Goal: Information Seeking & Learning: Learn about a topic

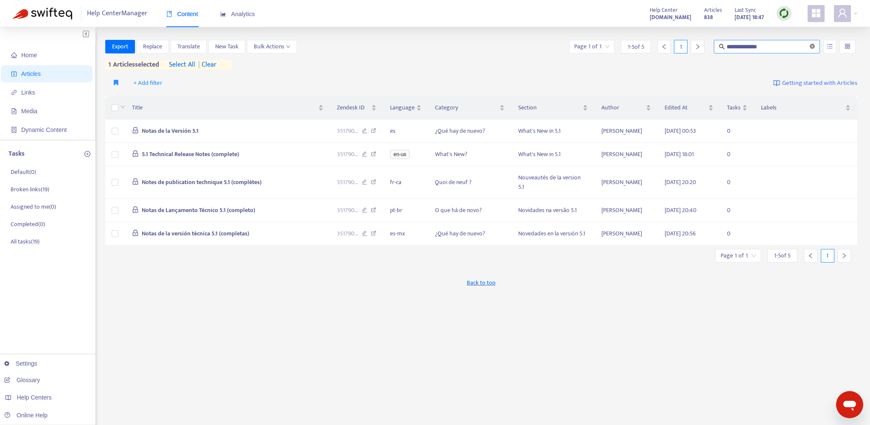
click at [812, 45] on icon "close-circle" at bounding box center [812, 46] width 5 height 5
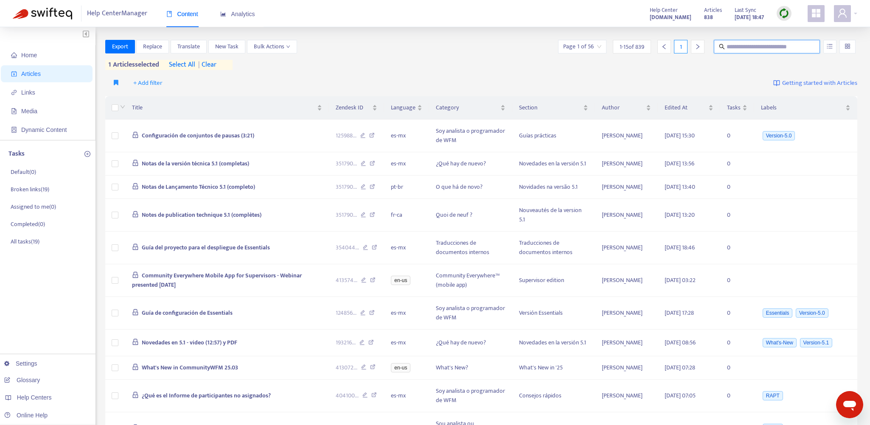
click at [746, 44] on input "text" at bounding box center [767, 46] width 81 height 9
paste input "**********"
type input "**********"
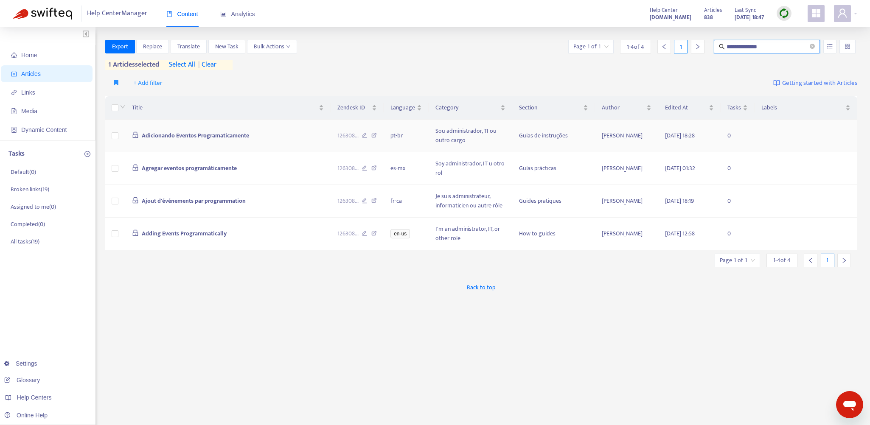
click at [313, 133] on td "Adicionando Eventos Programaticamente" at bounding box center [227, 136] width 205 height 33
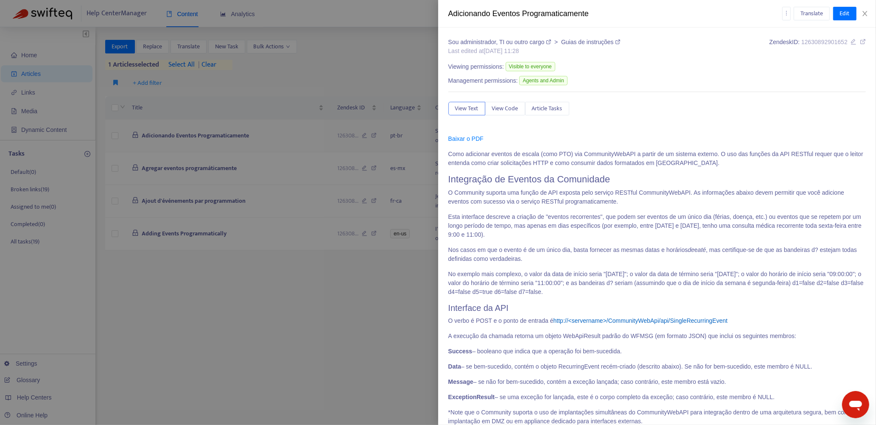
click at [313, 133] on div at bounding box center [438, 212] width 876 height 425
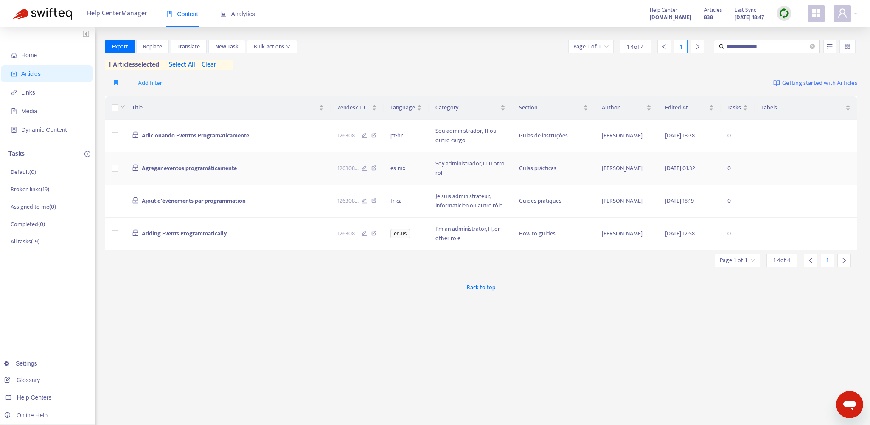
click at [308, 162] on td "Agregar eventos programáticamente" at bounding box center [227, 168] width 205 height 33
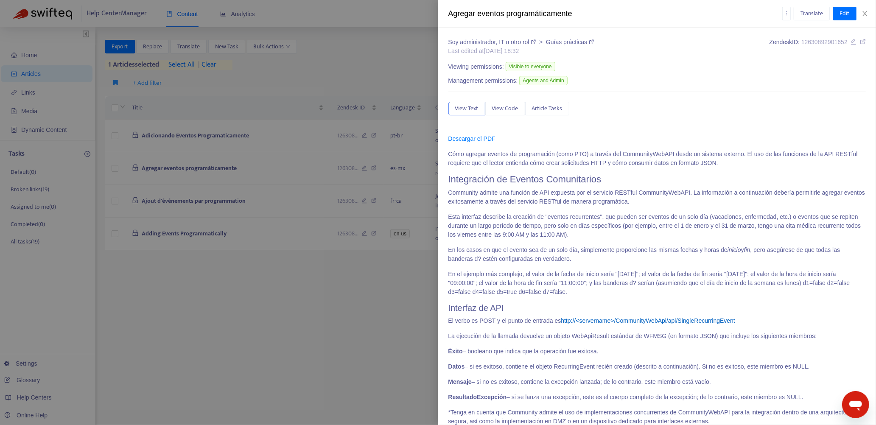
click at [356, 300] on div at bounding box center [438, 212] width 876 height 425
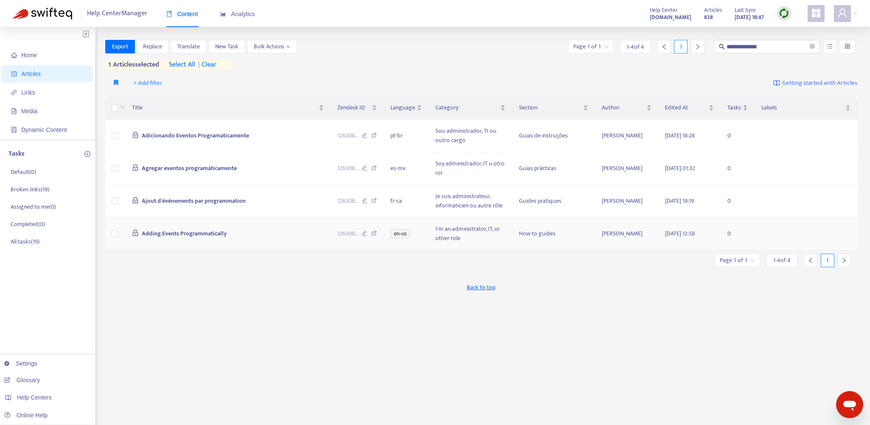
click at [246, 232] on td "Adding Events Programmatically" at bounding box center [227, 234] width 205 height 33
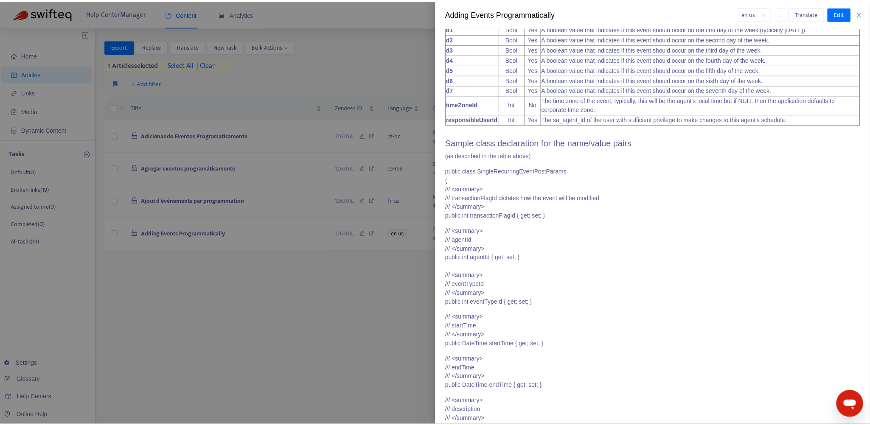
scroll to position [717, 0]
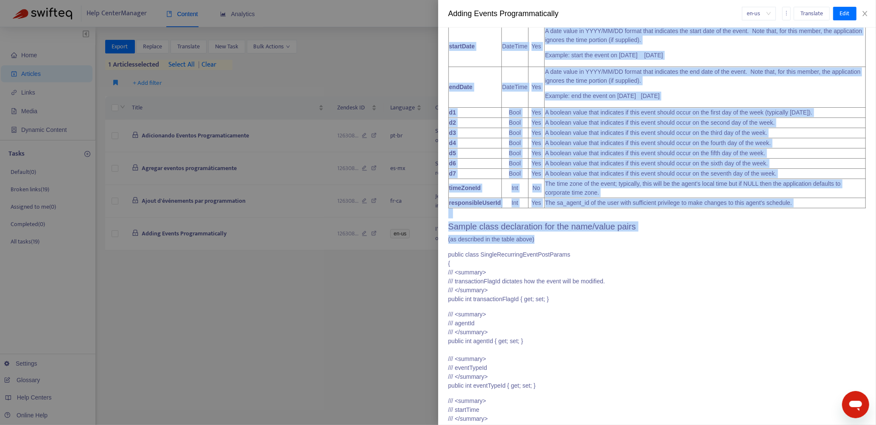
drag, startPoint x: 449, startPoint y: 152, endPoint x: 573, endPoint y: 253, distance: 159.6
copy span "How to add schedule events (such as PTO) via the CommunityWebAPI from an extern…"
click at [865, 11] on icon "close" at bounding box center [865, 13] width 7 height 7
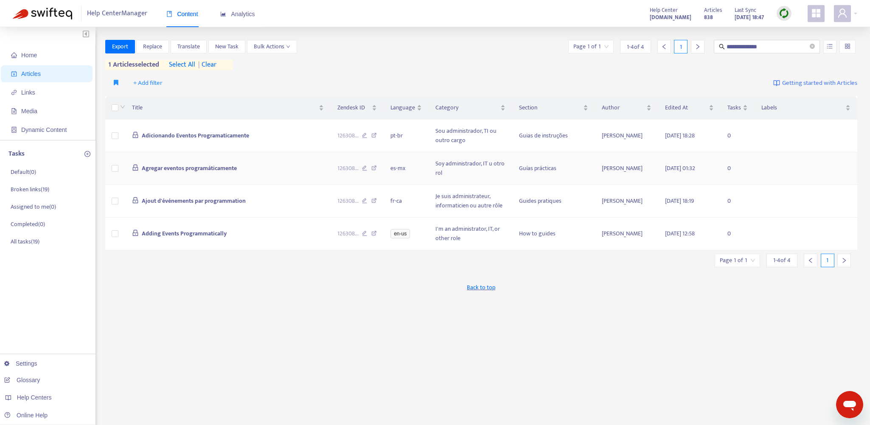
click at [375, 168] on icon at bounding box center [374, 170] width 6 height 8
click at [297, 230] on td "Adding Events Programmatically" at bounding box center [227, 234] width 205 height 33
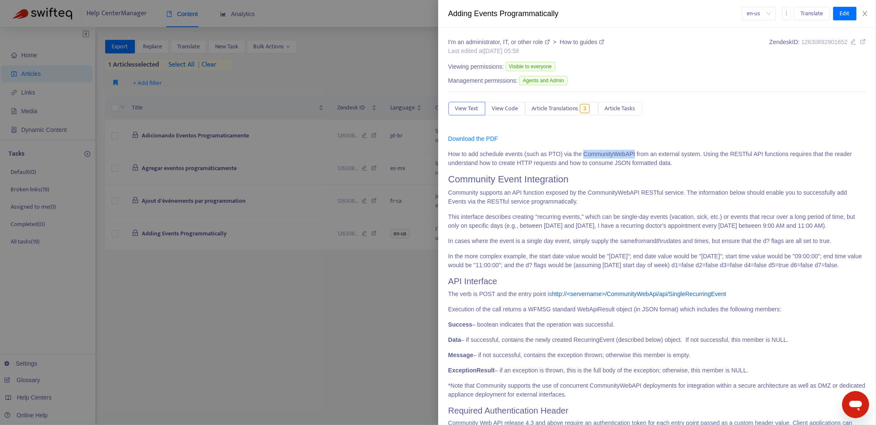
drag, startPoint x: 581, startPoint y: 154, endPoint x: 631, endPoint y: 154, distance: 50.5
click at [631, 154] on p "How to add schedule events (such as PTO) via the CommunityWebAPI from an extern…" at bounding box center [658, 159] width 418 height 18
copy p "CommunityWebAPI"
click at [866, 12] on icon "close" at bounding box center [865, 13] width 7 height 7
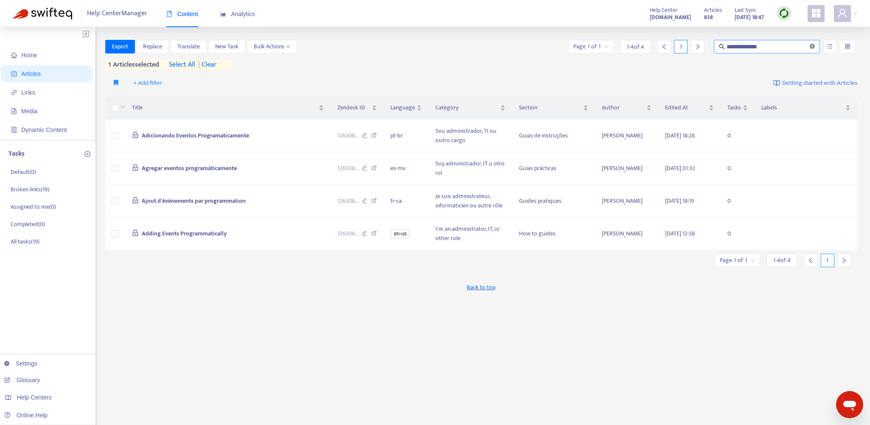
click at [814, 45] on icon "close-circle" at bounding box center [812, 46] width 5 height 5
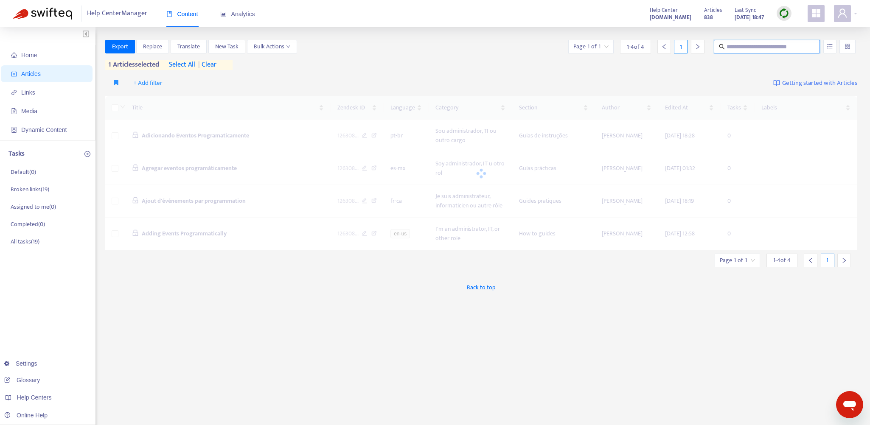
click at [735, 45] on input "text" at bounding box center [767, 46] width 81 height 9
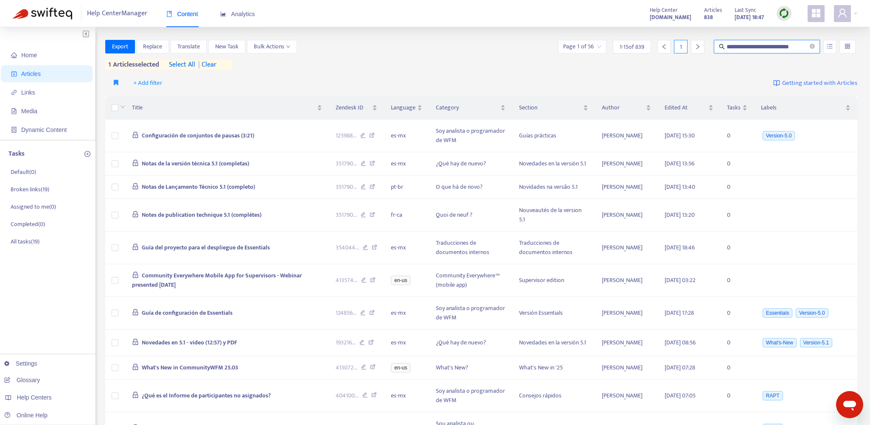
scroll to position [0, 3]
type input "**********"
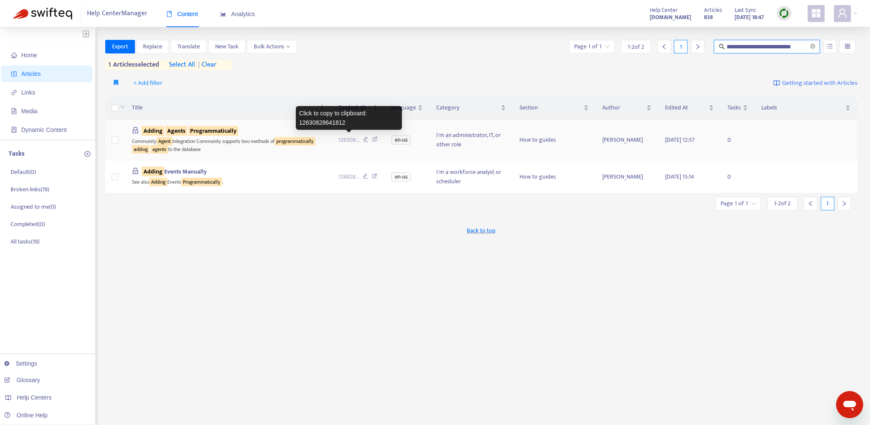
scroll to position [0, 0]
click at [347, 139] on span "126308 ..." at bounding box center [348, 139] width 21 height 9
click at [812, 45] on icon "close-circle" at bounding box center [812, 46] width 5 height 5
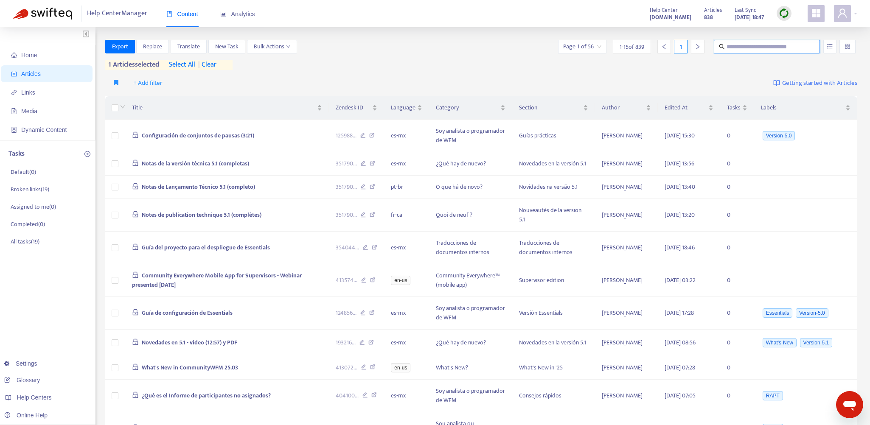
click at [768, 45] on input "text" at bounding box center [767, 46] width 81 height 9
paste input "**********"
type input "**********"
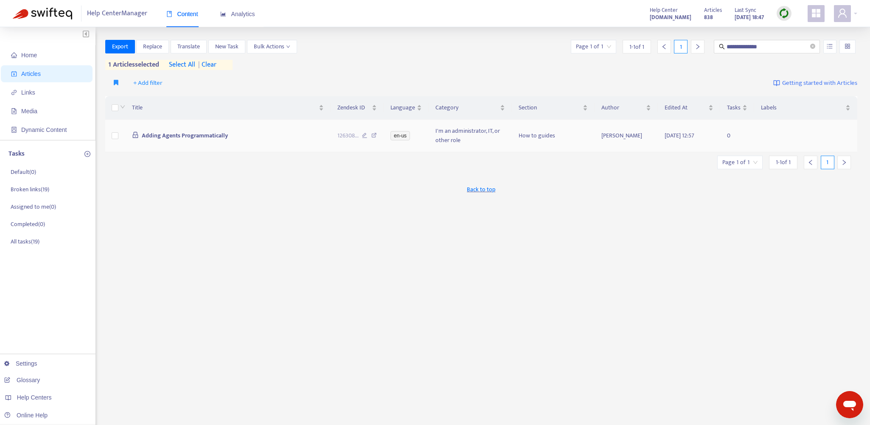
click at [305, 136] on td "Adding Agents Programmatically" at bounding box center [227, 136] width 205 height 33
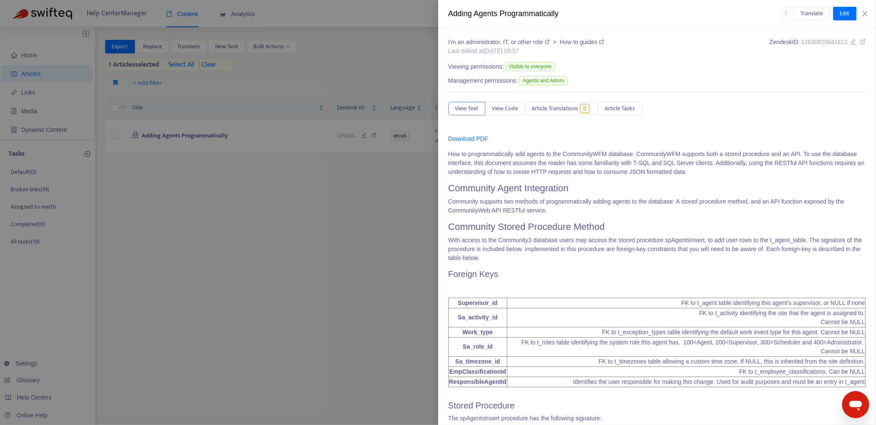
click at [330, 61] on div at bounding box center [438, 212] width 876 height 425
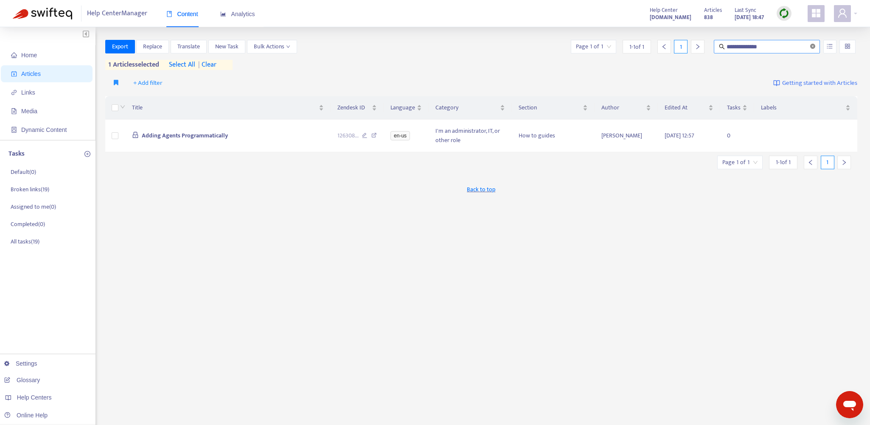
click at [814, 45] on icon "close-circle" at bounding box center [812, 46] width 5 height 5
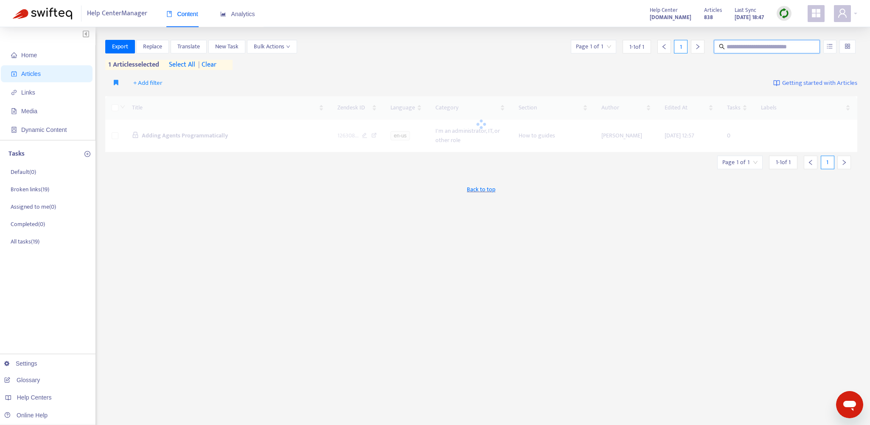
click at [746, 48] on input "text" at bounding box center [767, 46] width 81 height 9
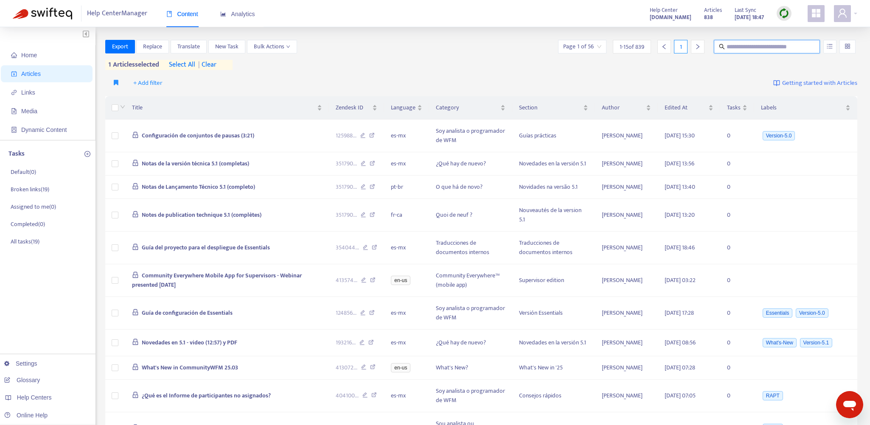
paste input "**********"
type input "**********"
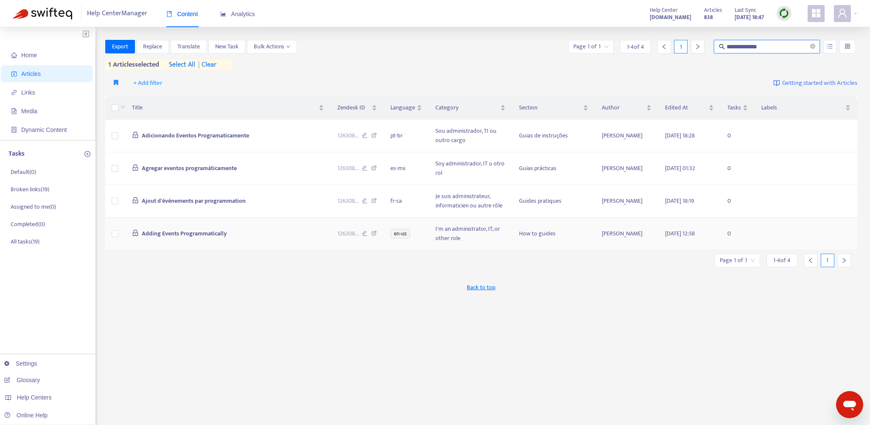
click at [275, 233] on td "Adding Events Programmatically" at bounding box center [227, 234] width 205 height 33
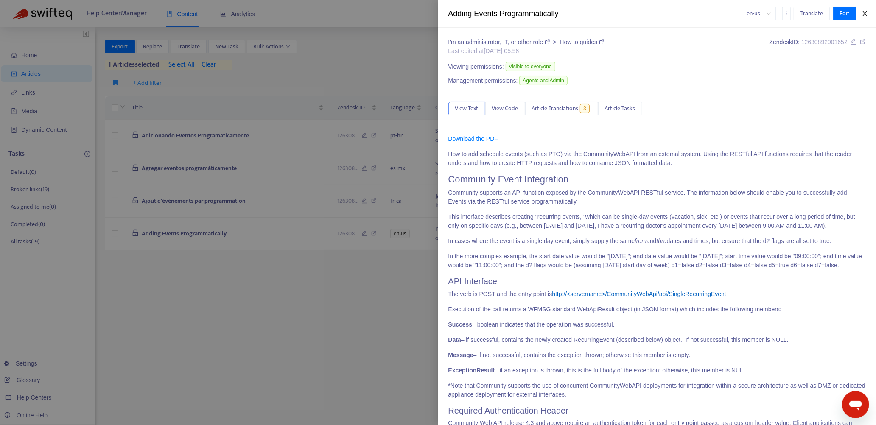
click at [865, 15] on icon "close" at bounding box center [865, 13] width 7 height 7
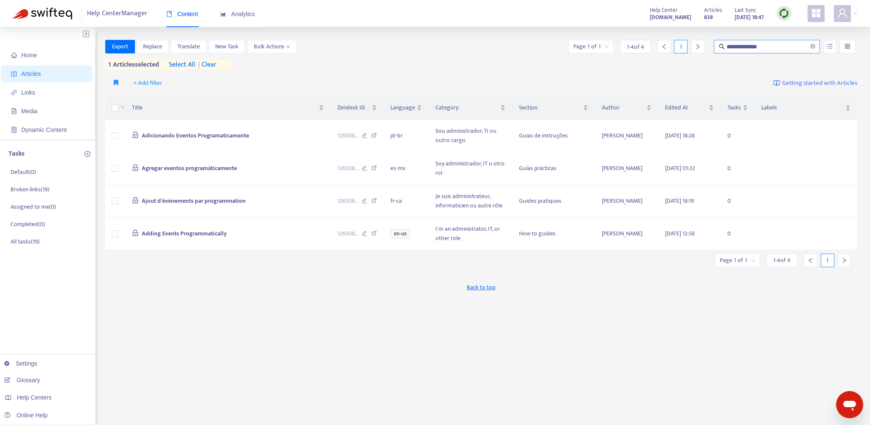
click at [817, 47] on span "**********" at bounding box center [767, 47] width 106 height 14
click at [812, 46] on icon "close-circle" at bounding box center [812, 46] width 5 height 5
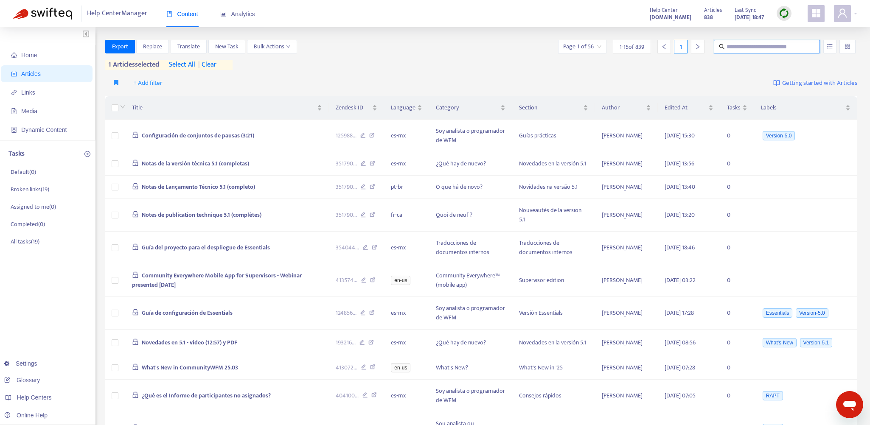
click at [736, 47] on input "text" at bounding box center [767, 46] width 81 height 9
paste input "**********"
type input "**********"
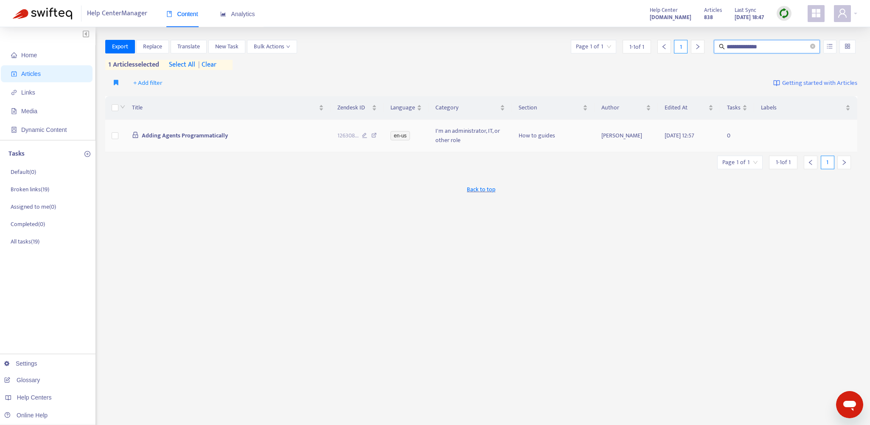
click at [287, 134] on td "Adding Agents Programmatically" at bounding box center [227, 136] width 205 height 33
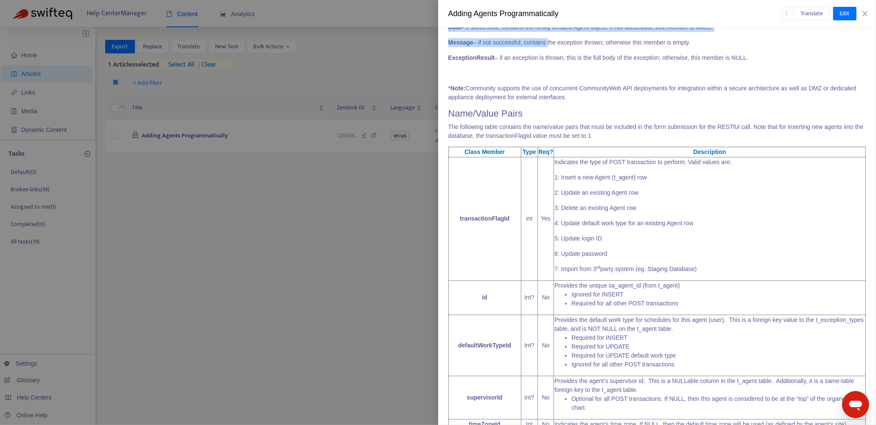
scroll to position [809, 0]
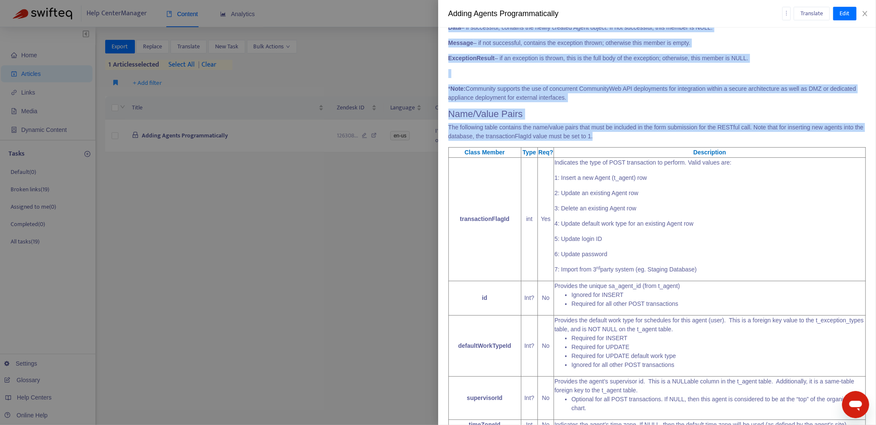
drag, startPoint x: 449, startPoint y: 153, endPoint x: 612, endPoint y: 141, distance: 163.4
copy span "How to programmatically add agents to the CommunityWFM database. CommunityWFM s…"
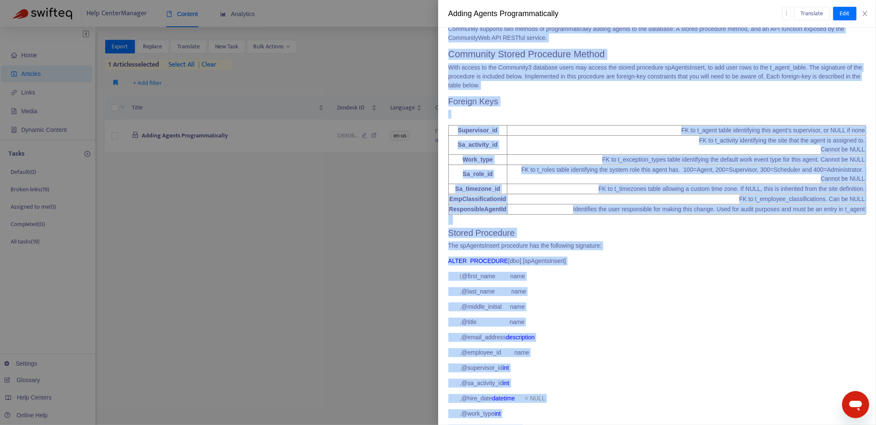
scroll to position [0, 0]
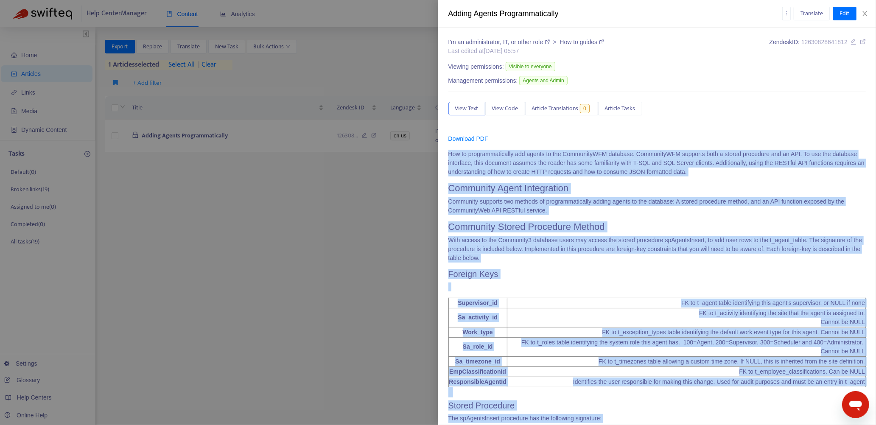
click at [638, 155] on p "How to programmatically add agents to the CommunityWFM database. CommunityWFM s…" at bounding box center [658, 163] width 418 height 27
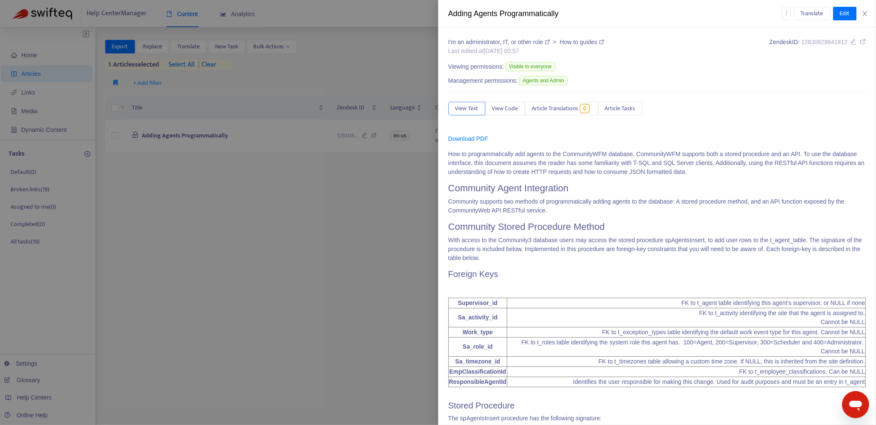
click at [306, 276] on div at bounding box center [438, 212] width 876 height 425
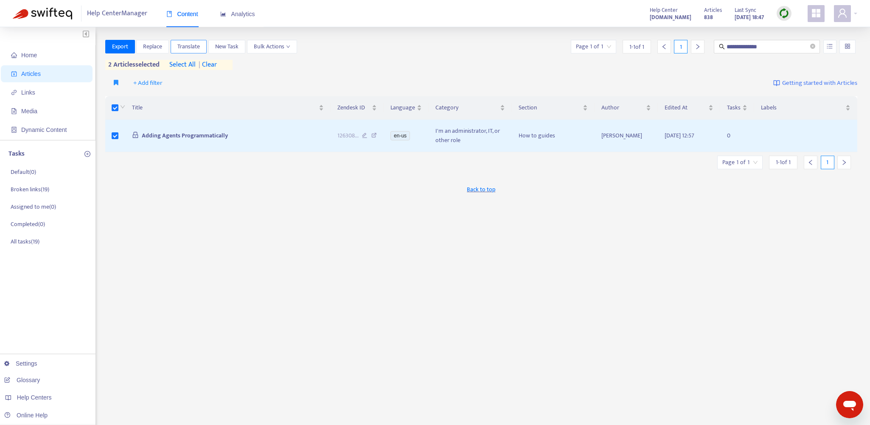
click at [185, 47] on span "Translate" at bounding box center [188, 46] width 22 height 9
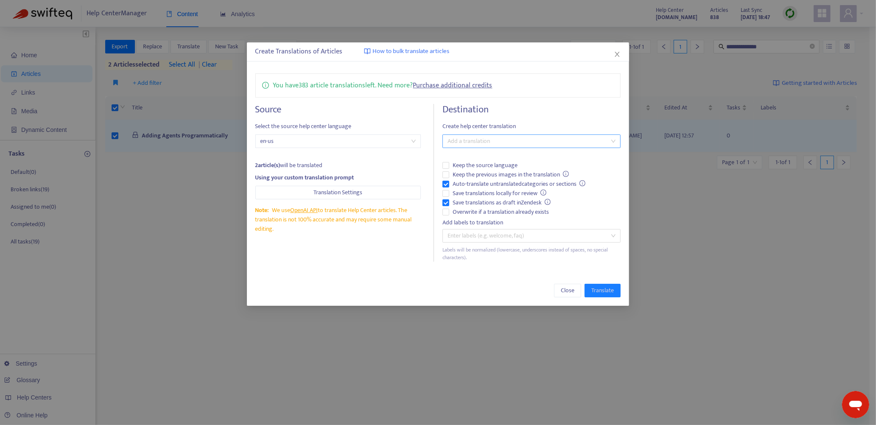
click at [463, 143] on div at bounding box center [528, 141] width 166 height 10
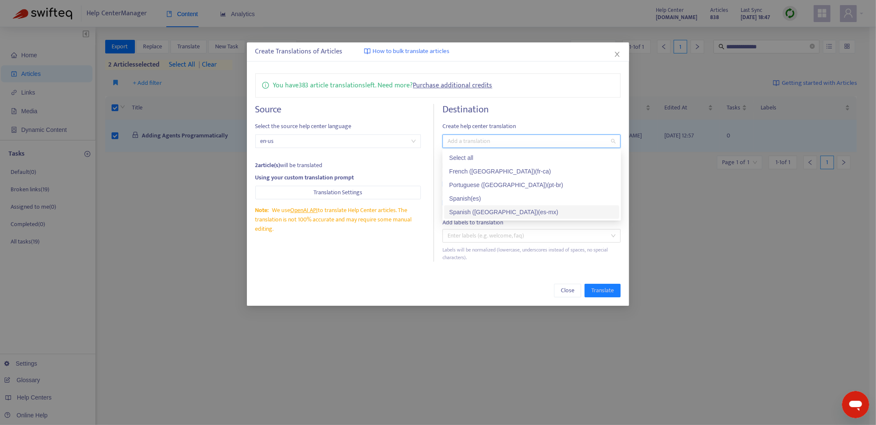
click at [482, 213] on div "Spanish ([GEOGRAPHIC_DATA]) ( es-mx )" at bounding box center [531, 212] width 165 height 9
click at [480, 183] on div "Portuguese ([GEOGRAPHIC_DATA]) ( pt-br )" at bounding box center [531, 184] width 165 height 9
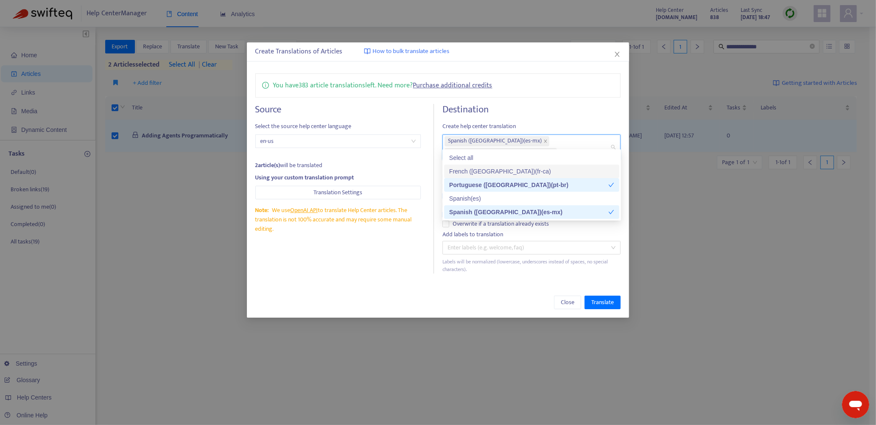
click at [481, 167] on div "French ([GEOGRAPHIC_DATA]) ( fr-ca )" at bounding box center [531, 171] width 165 height 9
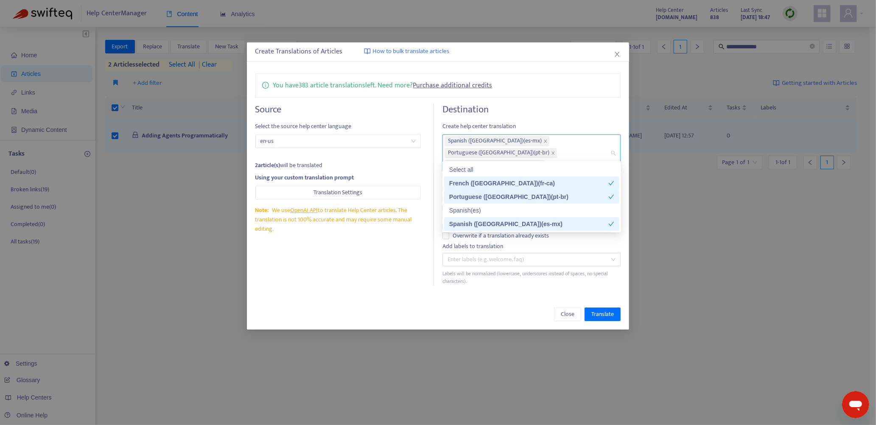
click at [497, 308] on div "Close Translate" at bounding box center [439, 315] width 366 height 14
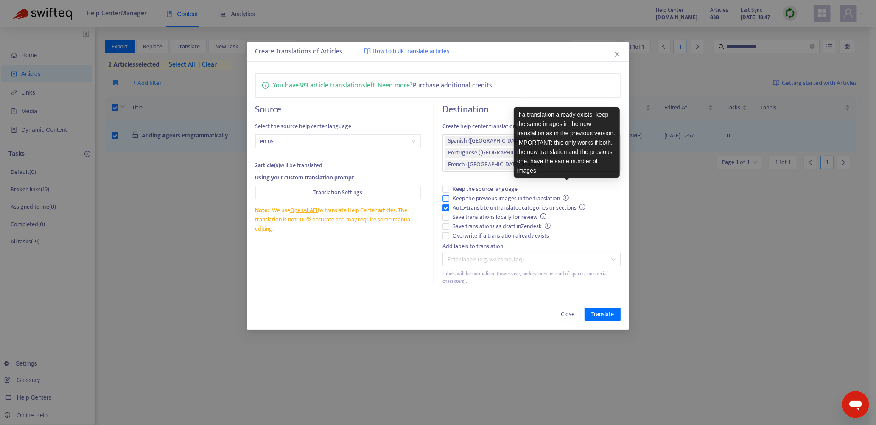
click at [567, 195] on icon "info-circle" at bounding box center [566, 198] width 6 height 6
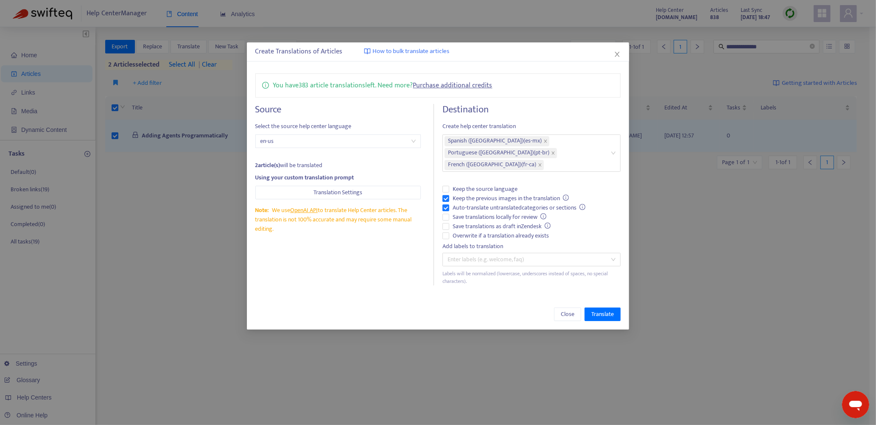
click at [534, 299] on div "Close Translate" at bounding box center [438, 314] width 383 height 31
drag, startPoint x: 605, startPoint y: 303, endPoint x: 510, endPoint y: 294, distance: 95.5
click at [513, 299] on div "Close Translate" at bounding box center [438, 314] width 383 height 31
click at [606, 310] on span "Translate" at bounding box center [603, 314] width 22 height 9
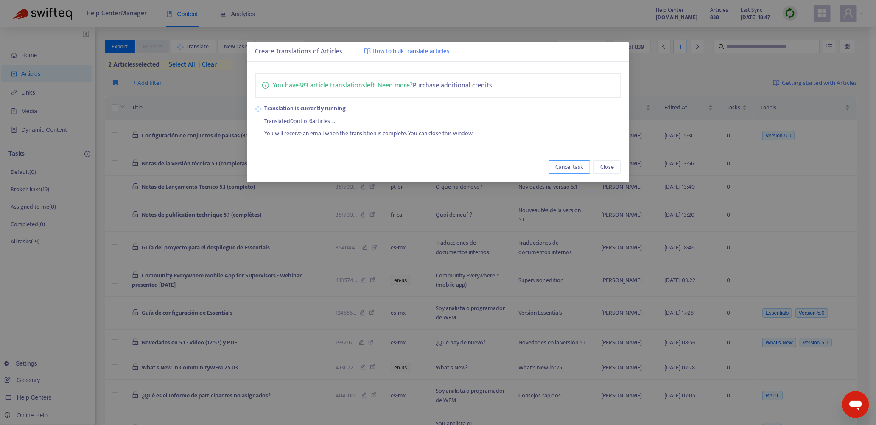
click at [570, 166] on span "Cancel task" at bounding box center [570, 167] width 28 height 9
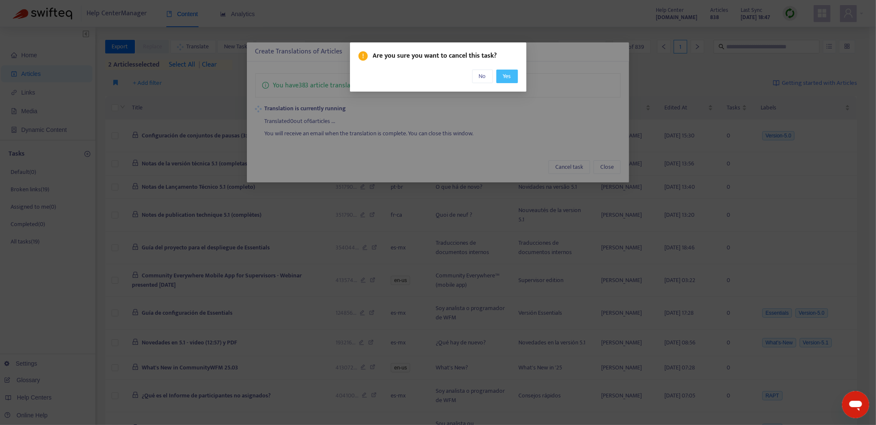
click at [515, 75] on button "Yes" at bounding box center [508, 77] width 22 height 14
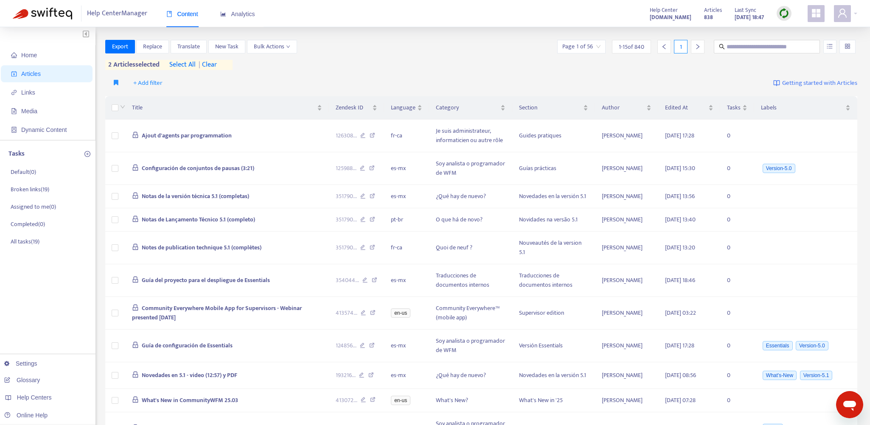
click at [211, 62] on span "| clear" at bounding box center [206, 65] width 21 height 10
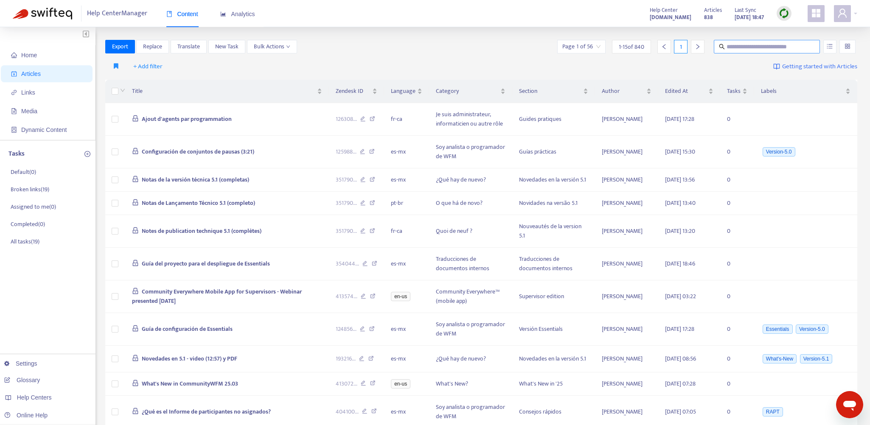
click at [746, 45] on input "text" at bounding box center [767, 46] width 81 height 9
paste input "**********"
type input "**********"
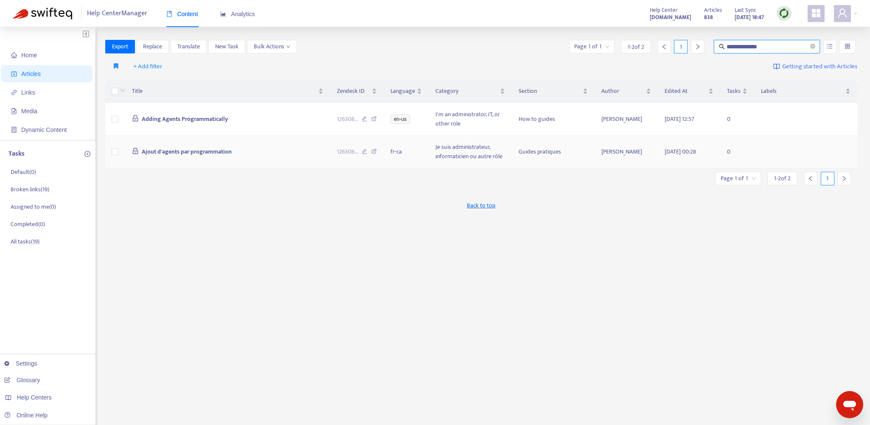
click at [272, 151] on td "Ajout d'agents par programmation" at bounding box center [227, 152] width 205 height 33
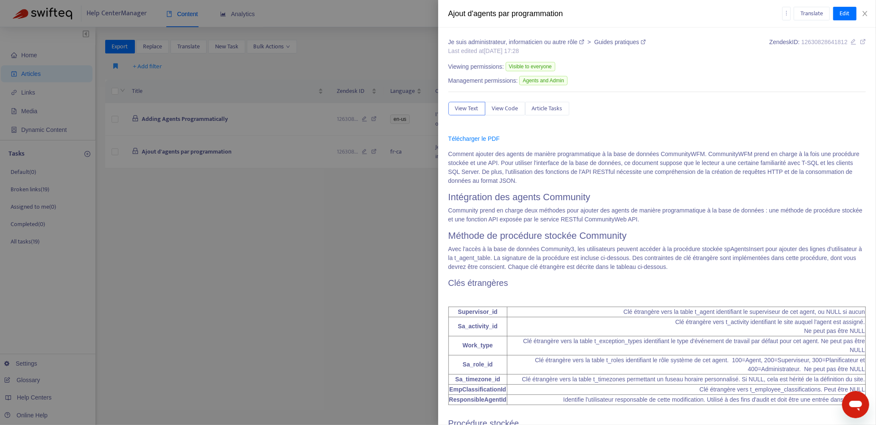
click at [412, 271] on div at bounding box center [438, 212] width 876 height 425
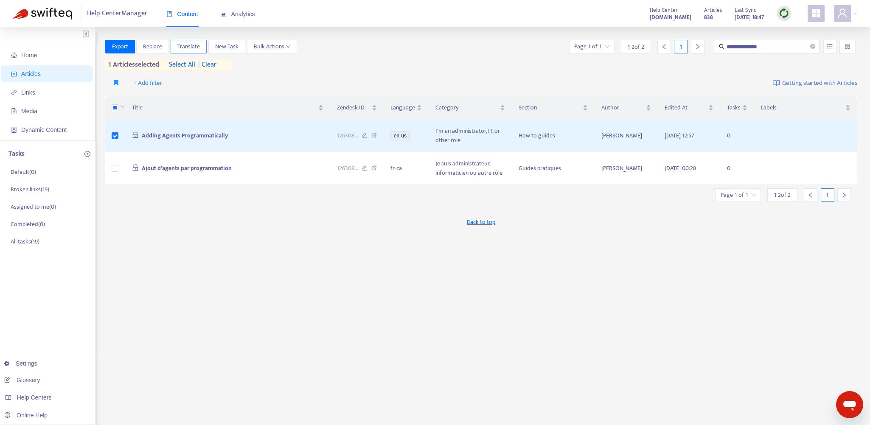
click at [190, 48] on span "Translate" at bounding box center [188, 46] width 22 height 9
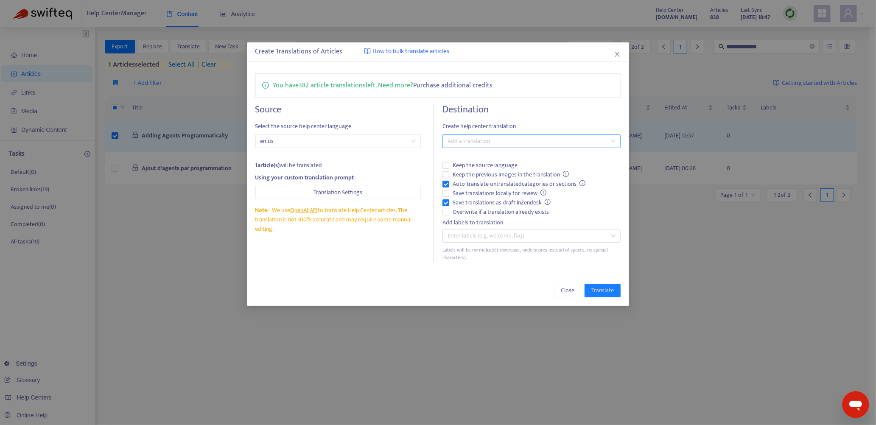
click at [463, 141] on div at bounding box center [528, 141] width 166 height 10
click at [472, 182] on div "Portuguese ([GEOGRAPHIC_DATA]) ( pt-br )" at bounding box center [531, 184] width 165 height 9
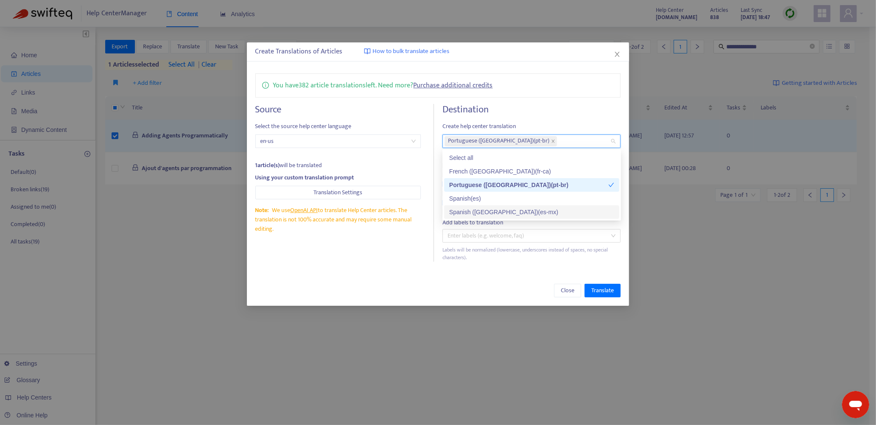
click at [472, 212] on div "Spanish ([GEOGRAPHIC_DATA]) ( es-mx )" at bounding box center [531, 212] width 165 height 9
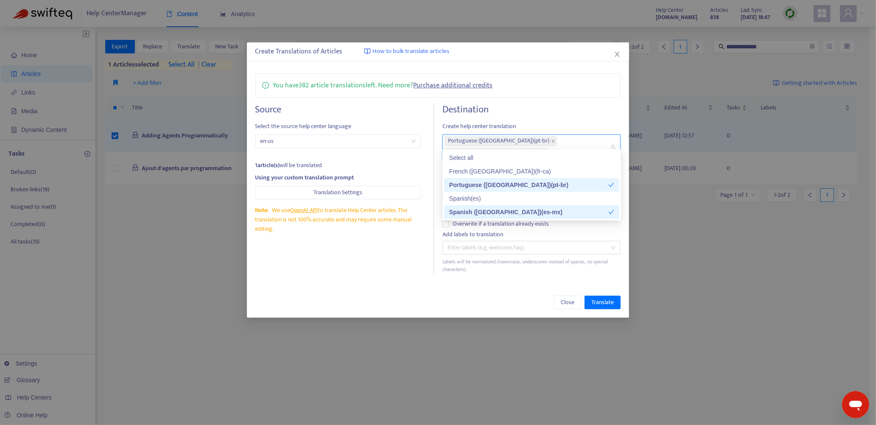
click at [474, 287] on div "Close Translate" at bounding box center [438, 302] width 383 height 31
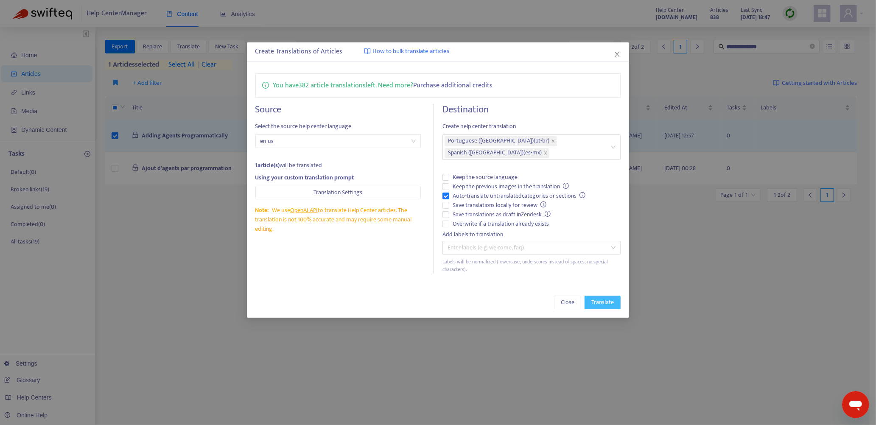
click at [607, 298] on span "Translate" at bounding box center [603, 302] width 22 height 9
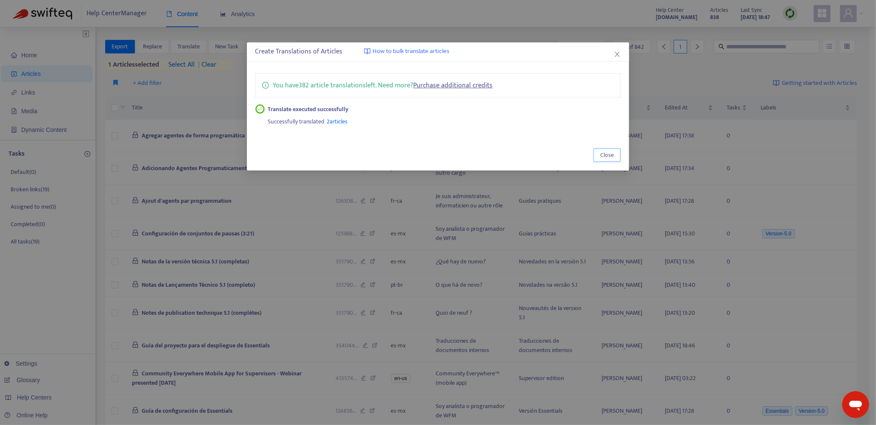
click at [607, 154] on span "Close" at bounding box center [608, 155] width 14 height 9
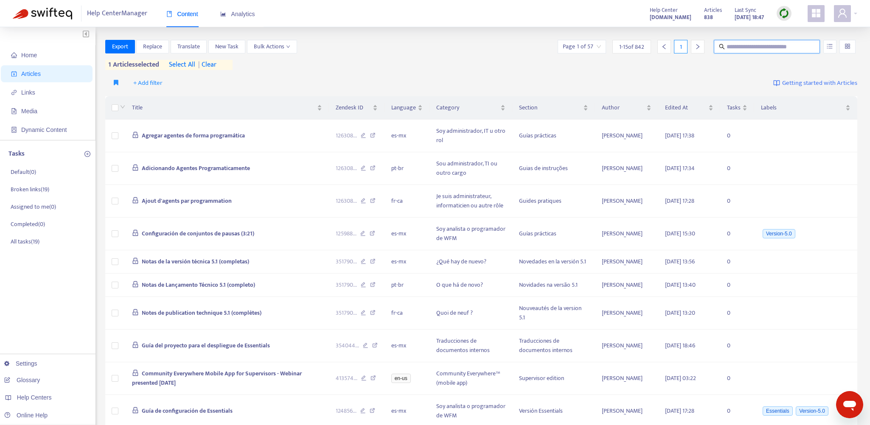
click at [751, 46] on input "text" at bounding box center [767, 46] width 81 height 9
drag, startPoint x: 751, startPoint y: 46, endPoint x: 209, endPoint y: 68, distance: 542.0
click at [209, 68] on span "| clear" at bounding box center [205, 65] width 21 height 10
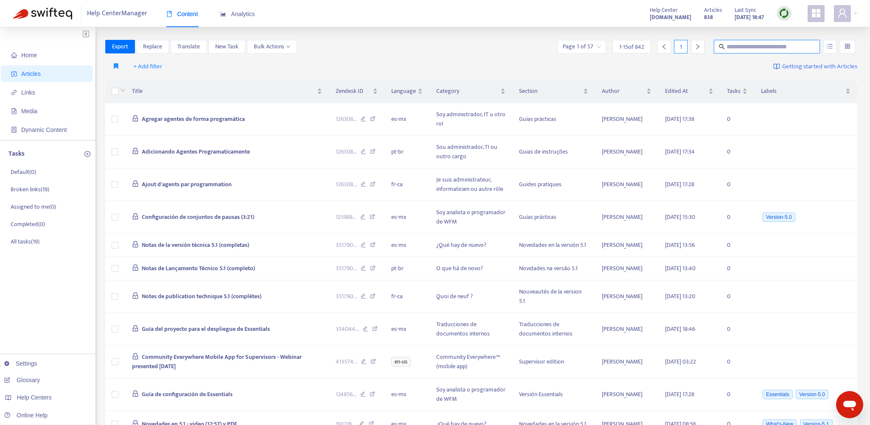
paste input "**********"
type input "**********"
click at [813, 47] on icon "close-circle" at bounding box center [812, 46] width 5 height 5
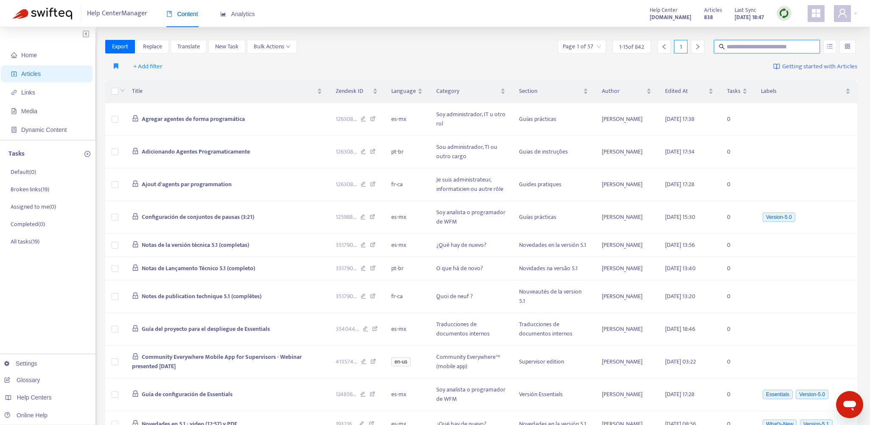
paste input "**********"
type input "**********"
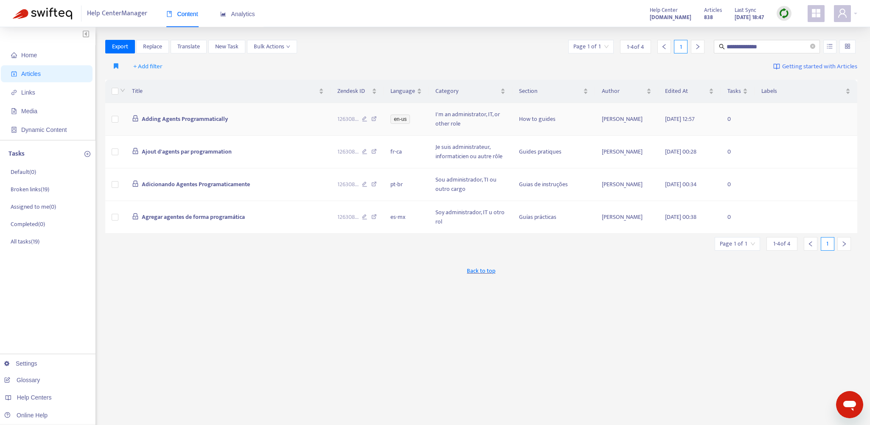
click at [374, 118] on icon at bounding box center [374, 120] width 6 height 8
click at [814, 48] on icon "close-circle" at bounding box center [812, 46] width 5 height 5
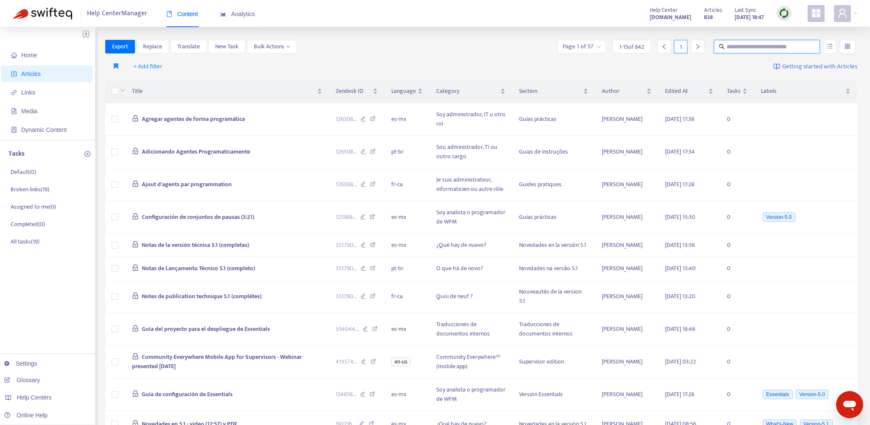
click at [738, 48] on input "text" at bounding box center [767, 46] width 81 height 9
paste input "**********"
type input "**********"
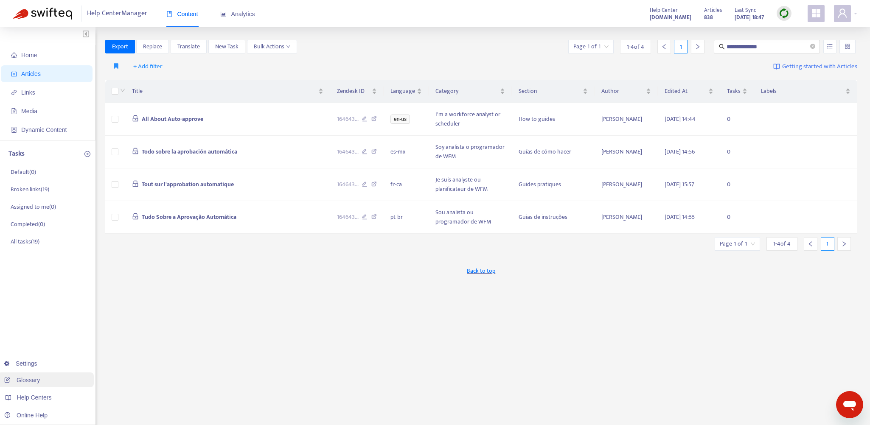
click at [34, 381] on link "Glossary" at bounding box center [22, 380] width 36 height 7
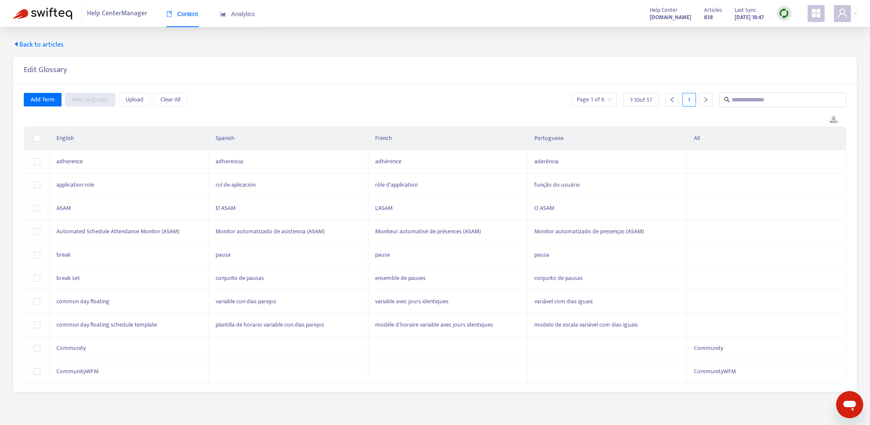
click at [48, 40] on span "Back to articles" at bounding box center [38, 45] width 51 height 10
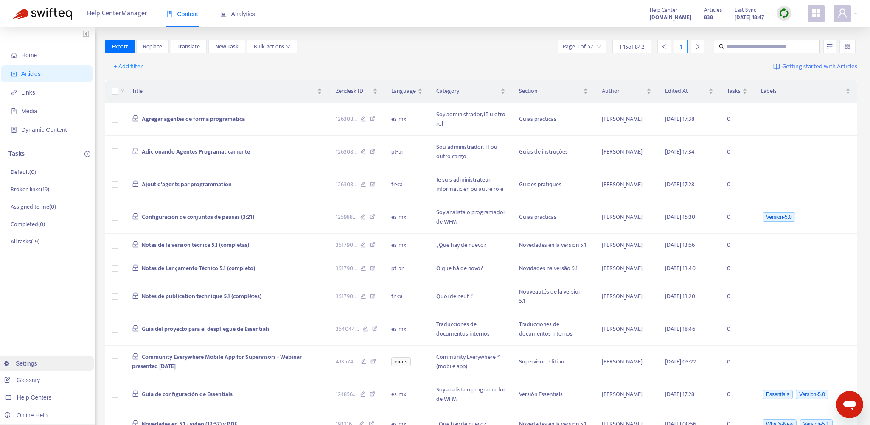
click at [30, 365] on link "Settings" at bounding box center [20, 363] width 33 height 7
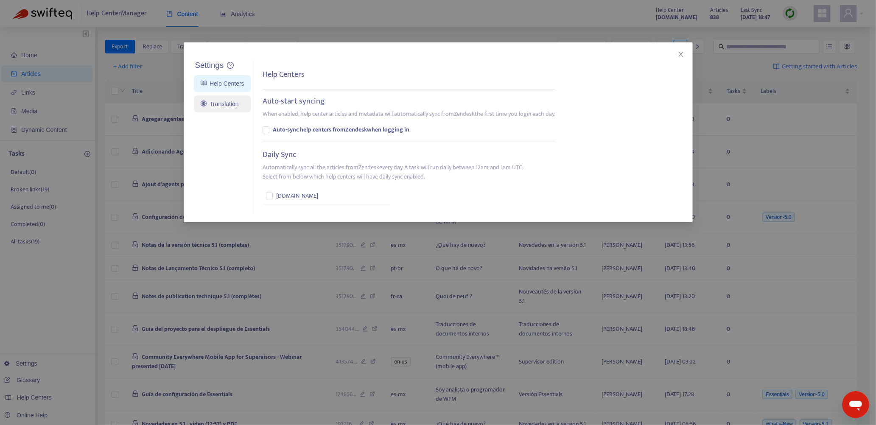
click at [220, 103] on link "Translation" at bounding box center [220, 104] width 38 height 7
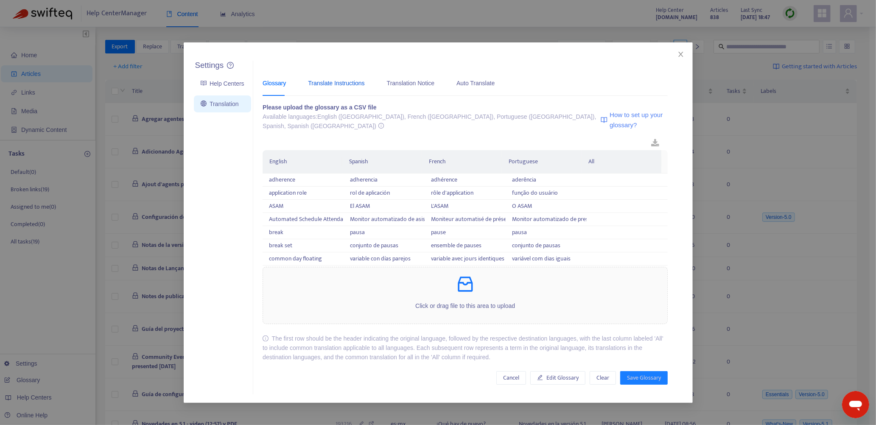
click at [343, 83] on div "Translate Instructions" at bounding box center [336, 83] width 56 height 9
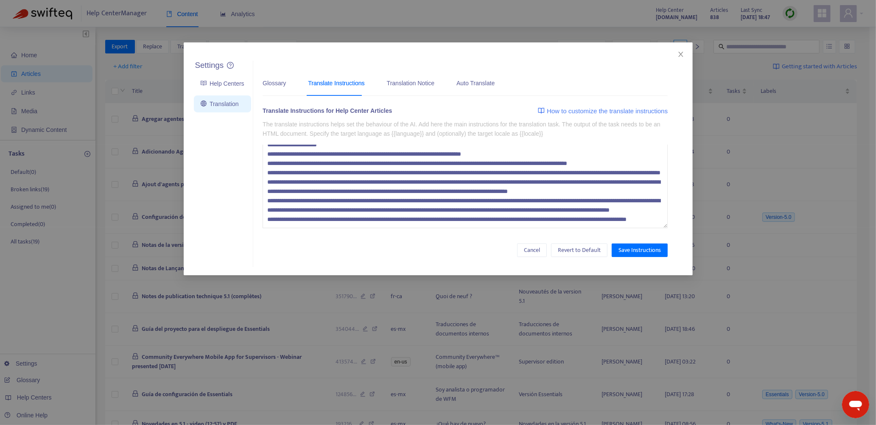
scroll to position [121, 0]
click at [326, 219] on textarea at bounding box center [465, 187] width 405 height 84
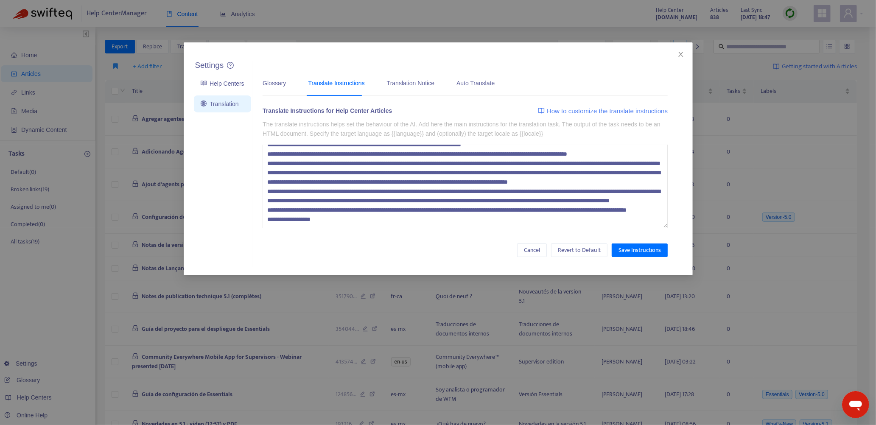
click at [567, 205] on textarea at bounding box center [465, 187] width 405 height 84
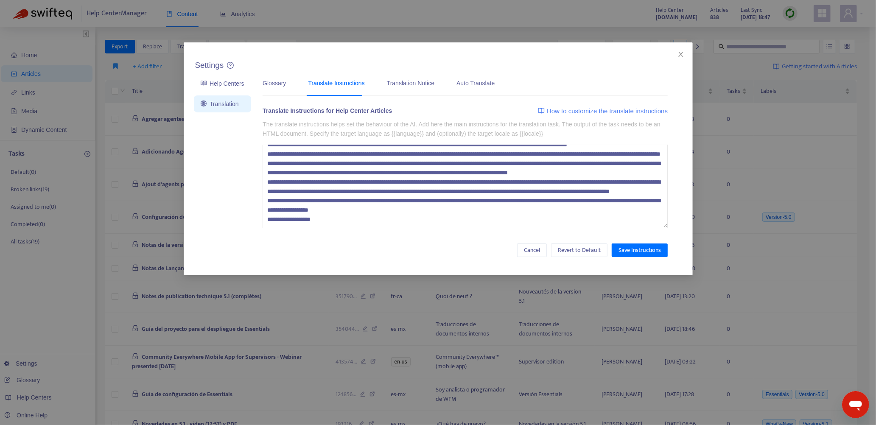
click at [331, 221] on textarea at bounding box center [465, 187] width 405 height 84
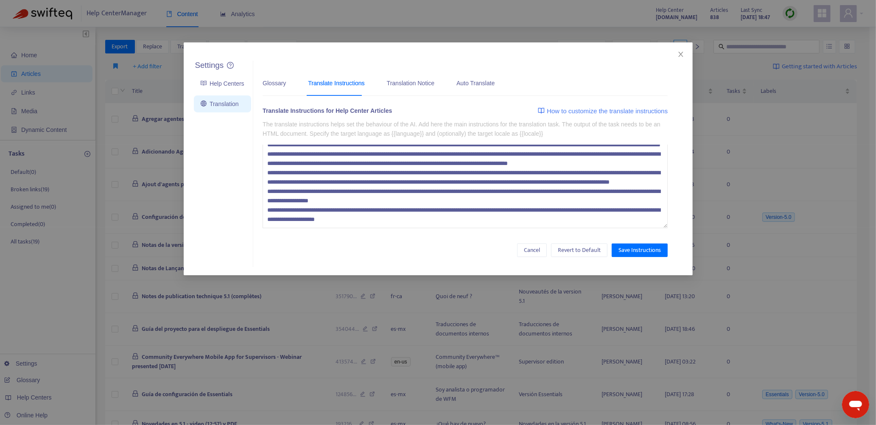
scroll to position [144, 0]
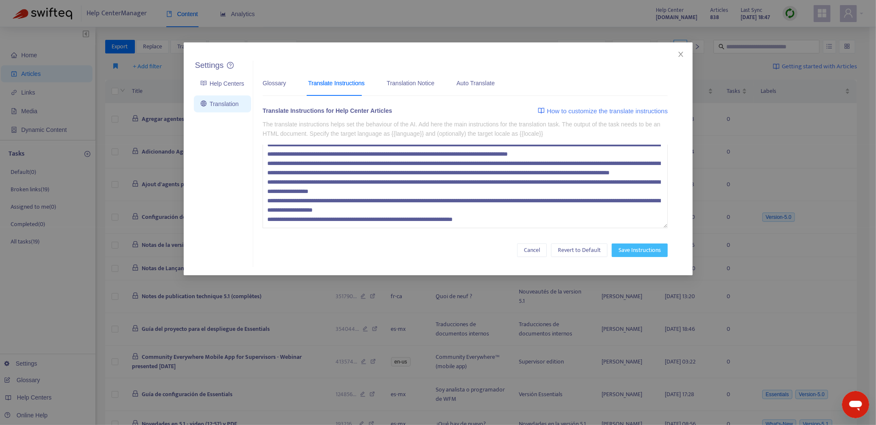
type textarea "**********"
click at [635, 249] on span "Save Instructions" at bounding box center [640, 250] width 42 height 9
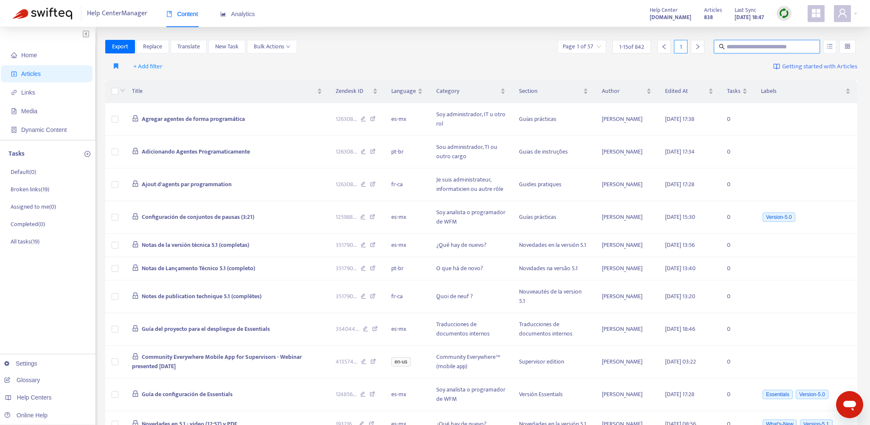
paste input "**********"
type input "**********"
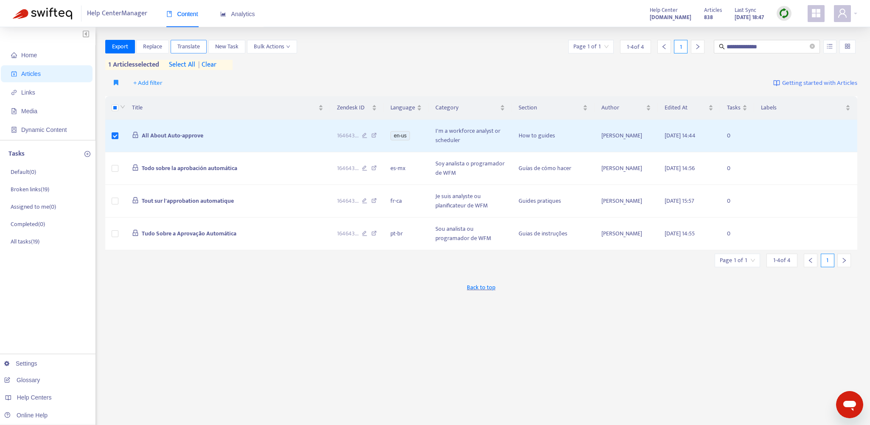
click at [193, 47] on span "Translate" at bounding box center [188, 46] width 22 height 9
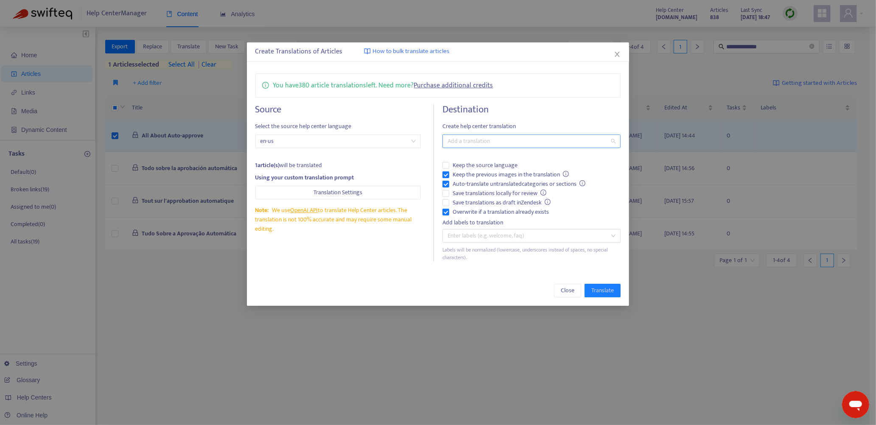
click at [477, 139] on div at bounding box center [528, 141] width 166 height 10
click at [484, 172] on div "French ([GEOGRAPHIC_DATA]) ( fr-ca )" at bounding box center [531, 171] width 165 height 9
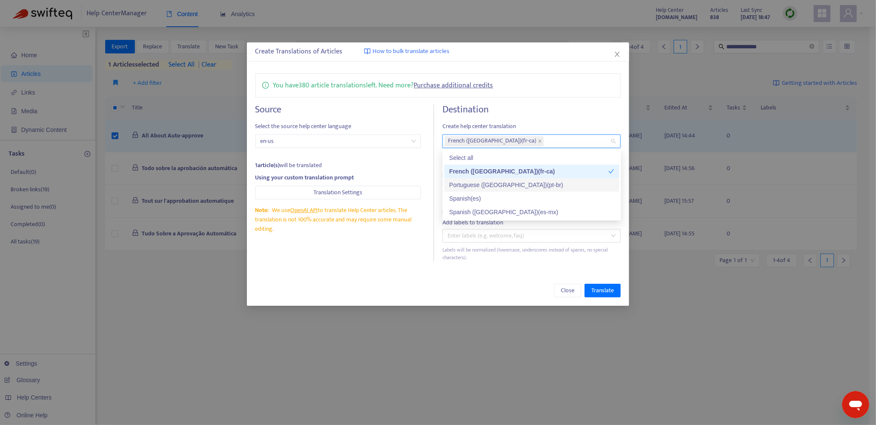
click at [504, 184] on div "Portuguese ([GEOGRAPHIC_DATA]) ( pt-br )" at bounding box center [531, 184] width 165 height 9
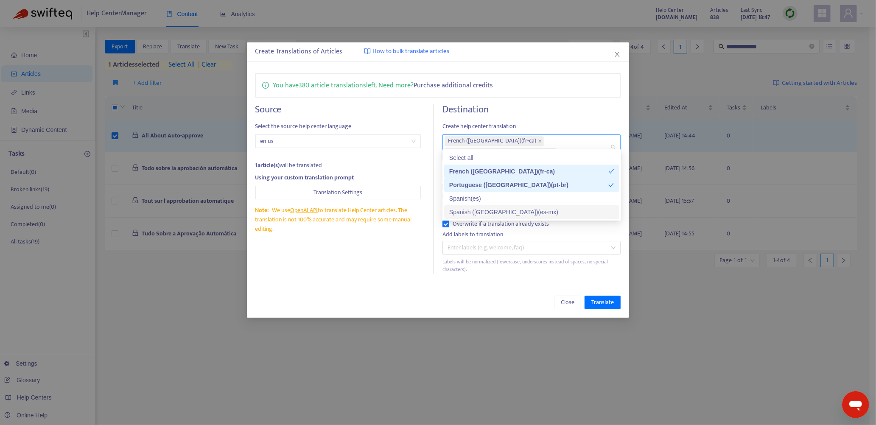
click at [507, 211] on div "Spanish ([GEOGRAPHIC_DATA]) ( es-mx )" at bounding box center [531, 212] width 165 height 9
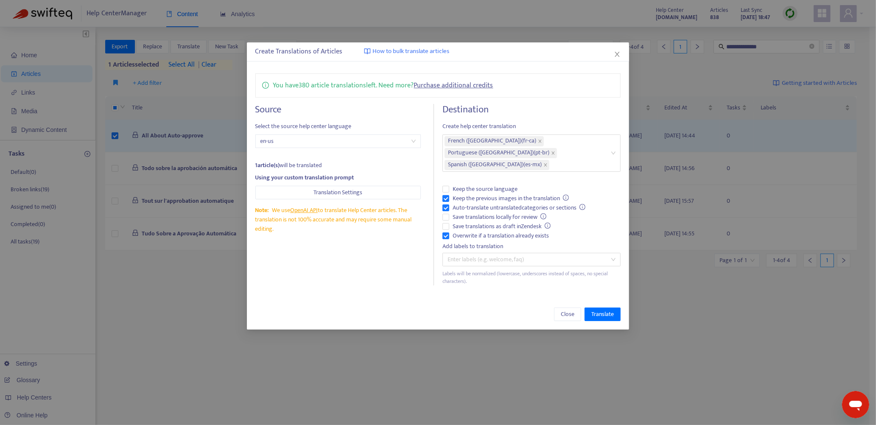
click at [503, 299] on div "Close Translate" at bounding box center [438, 314] width 383 height 31
click at [604, 310] on span "Translate" at bounding box center [603, 314] width 22 height 9
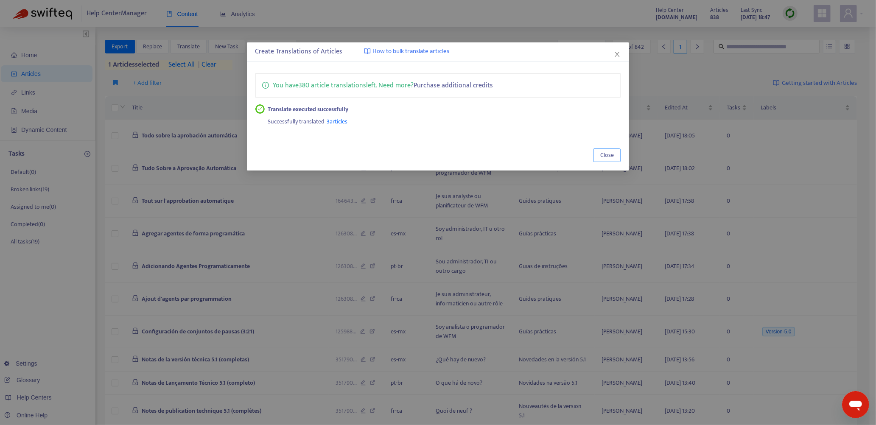
click at [608, 155] on span "Close" at bounding box center [608, 155] width 14 height 9
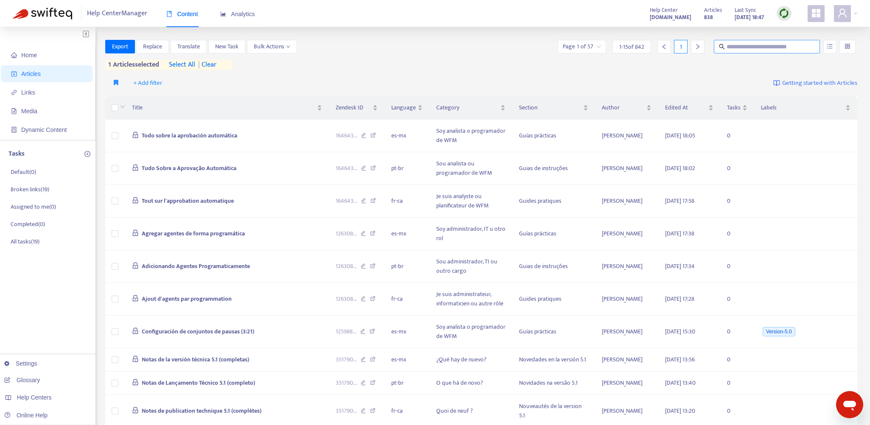
click at [775, 48] on input "text" at bounding box center [767, 46] width 81 height 9
click at [212, 65] on span "| clear" at bounding box center [205, 65] width 21 height 10
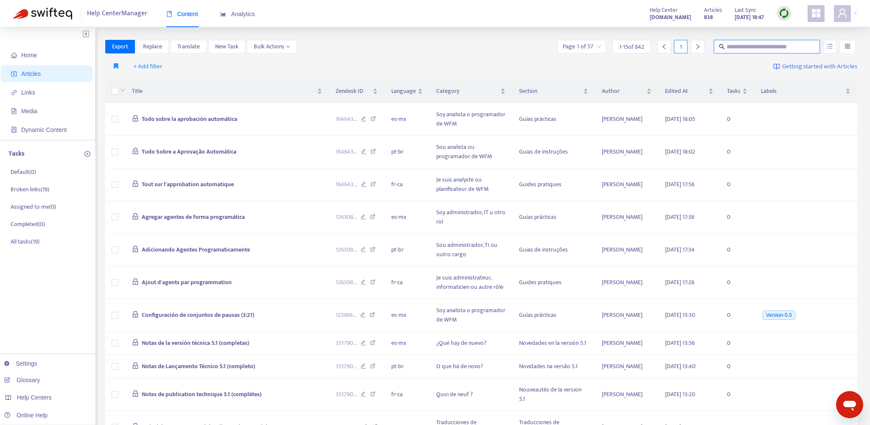
paste input "**********"
type input "**********"
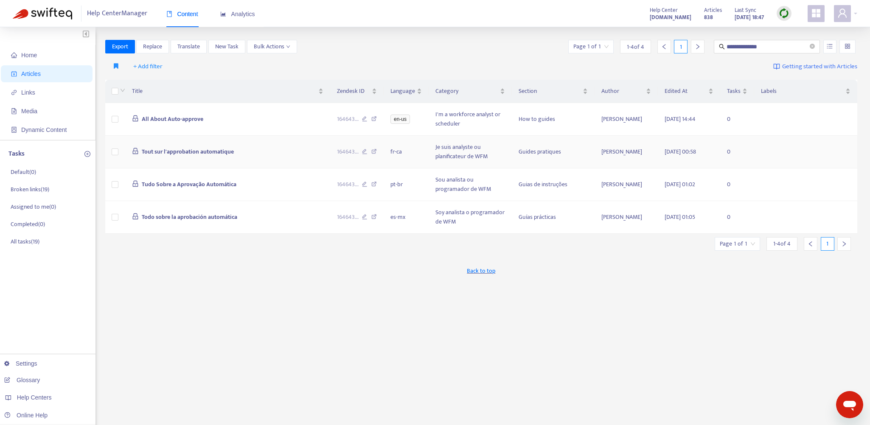
click at [287, 153] on td "Tout sur l'approbation automatique" at bounding box center [227, 152] width 205 height 33
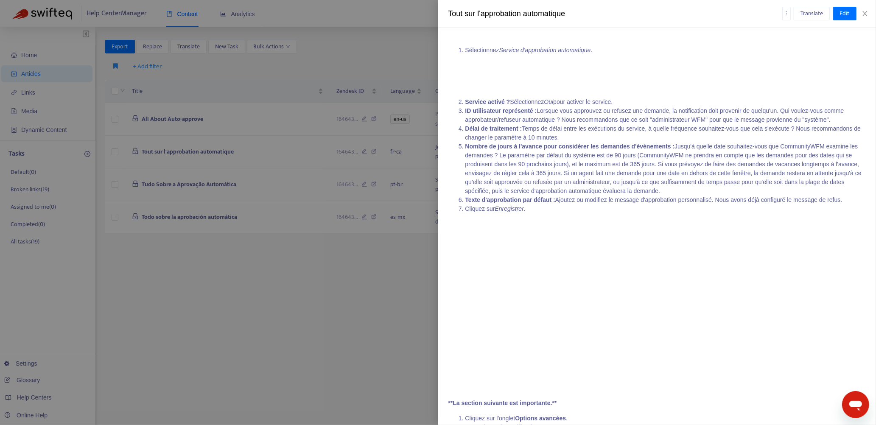
scroll to position [2674, 0]
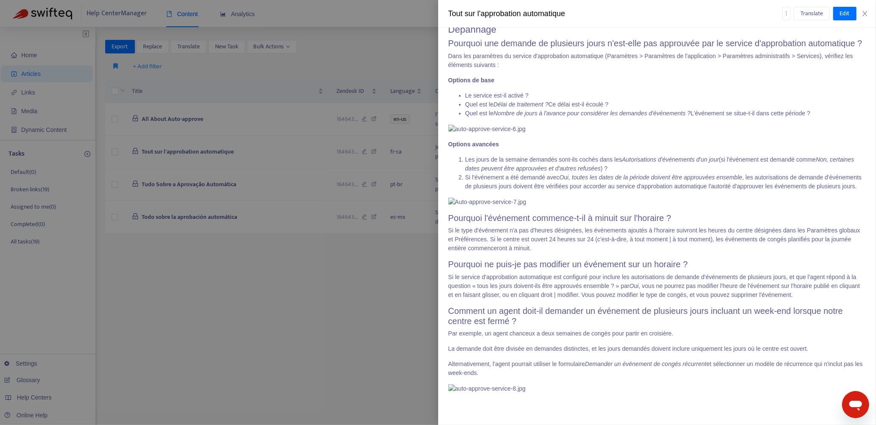
click at [287, 186] on div at bounding box center [438, 212] width 876 height 425
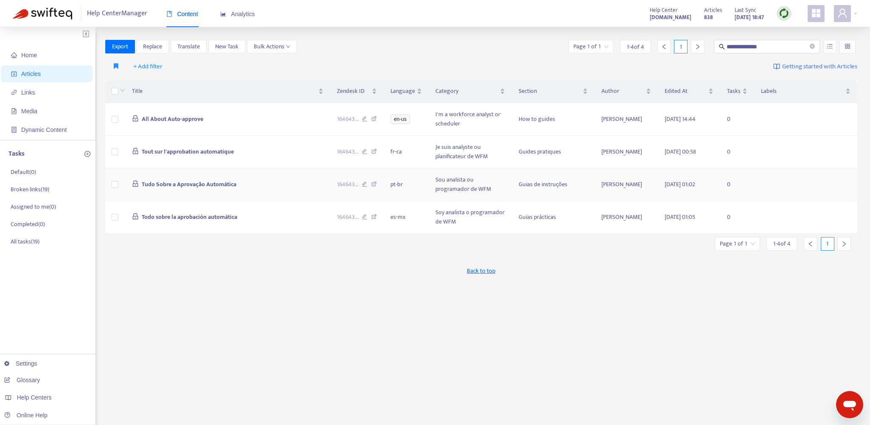
click at [278, 186] on td "Tudo Sobre a Aprovação Automática" at bounding box center [227, 184] width 205 height 33
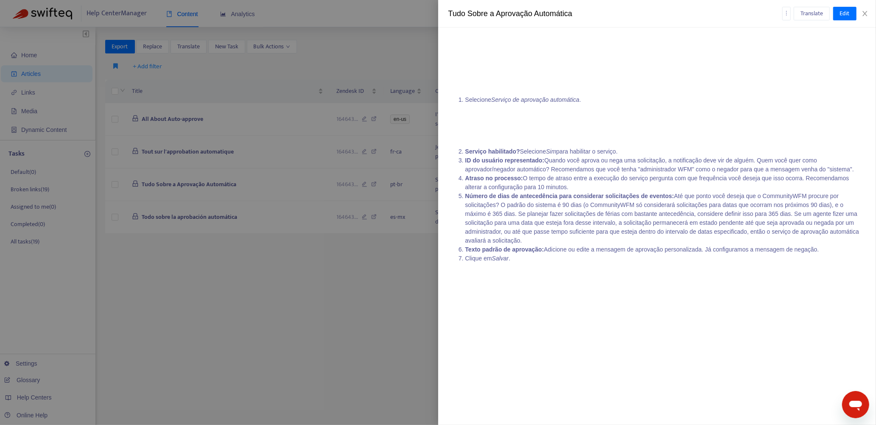
scroll to position [2249, 0]
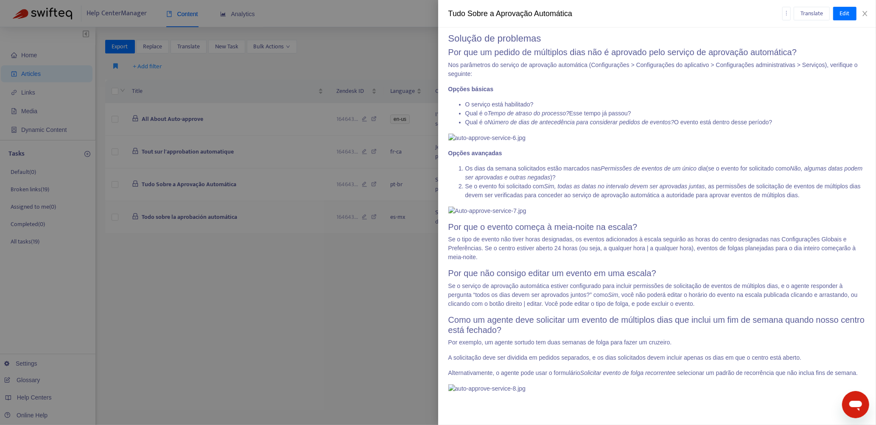
click at [256, 221] on div at bounding box center [438, 212] width 876 height 425
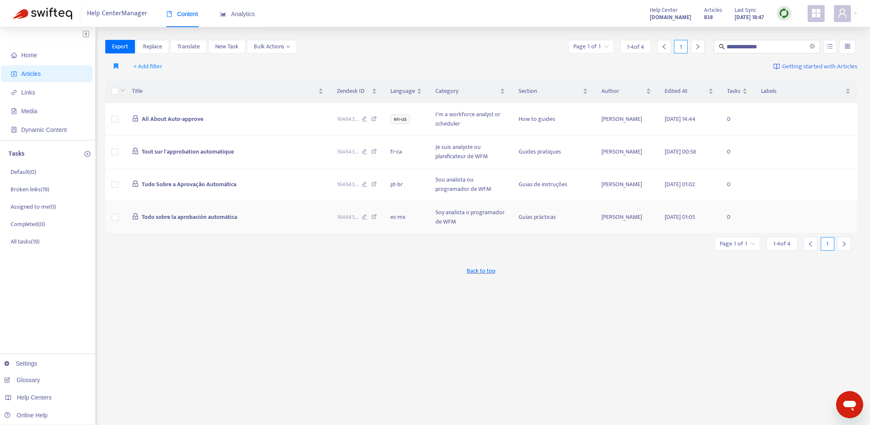
click at [263, 221] on td "Todo sobre la aprobación automática" at bounding box center [227, 217] width 205 height 33
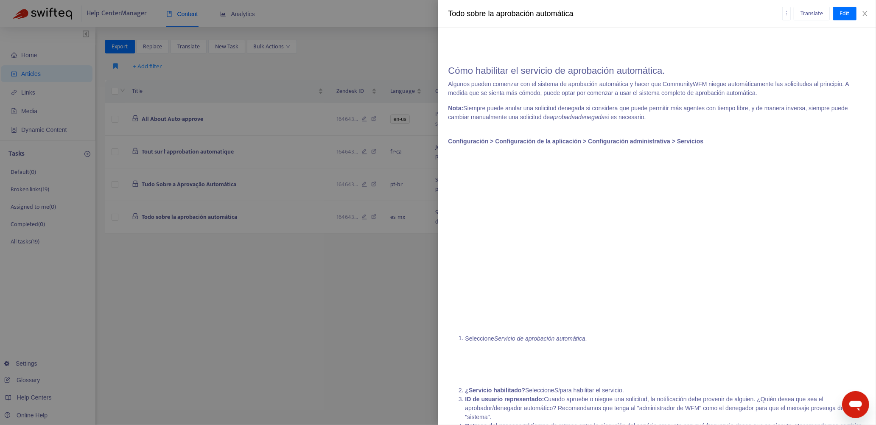
scroll to position [2377, 0]
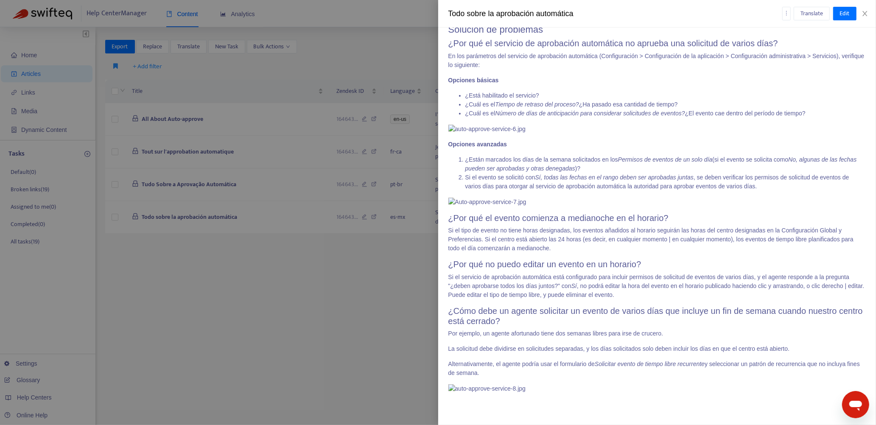
click at [418, 269] on div at bounding box center [438, 212] width 876 height 425
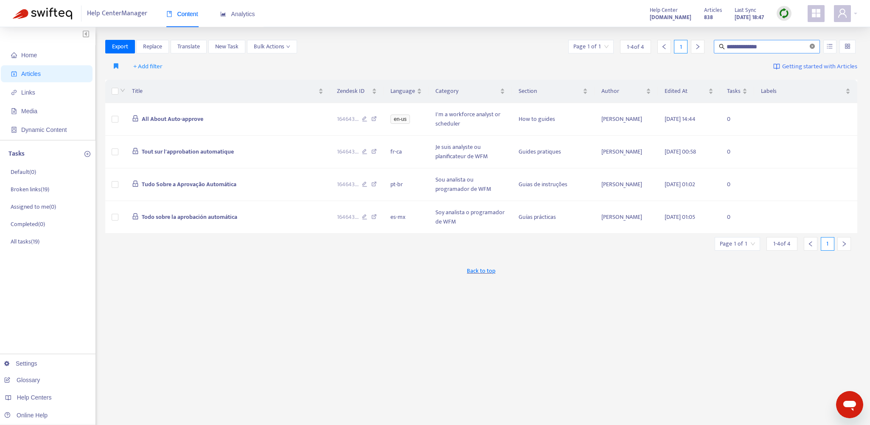
click at [813, 46] on icon "close-circle" at bounding box center [812, 46] width 5 height 5
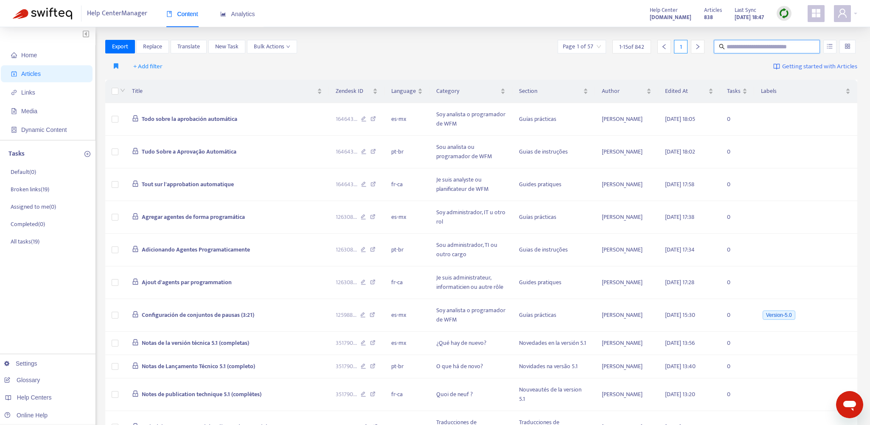
paste input "**********"
type input "**********"
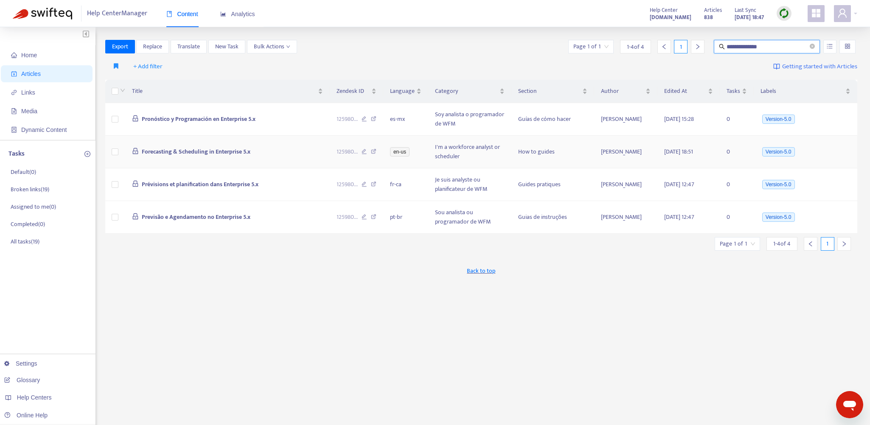
click at [302, 152] on td "Forecasting & Scheduling in Enterprise 5.x" at bounding box center [227, 152] width 205 height 33
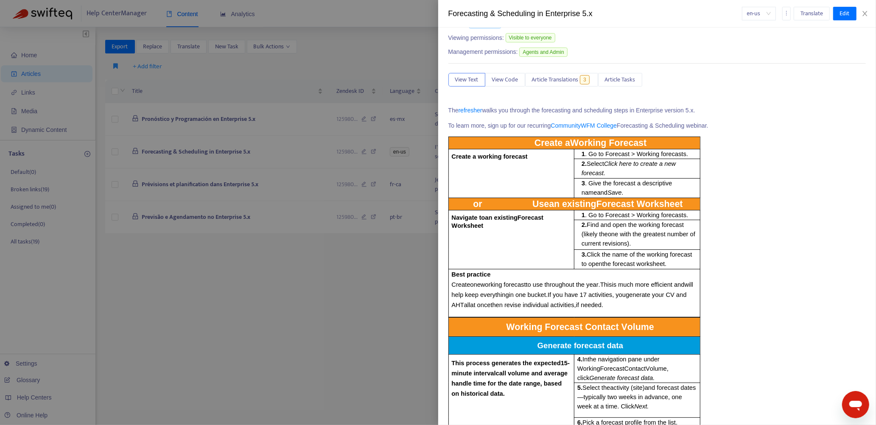
scroll to position [0, 0]
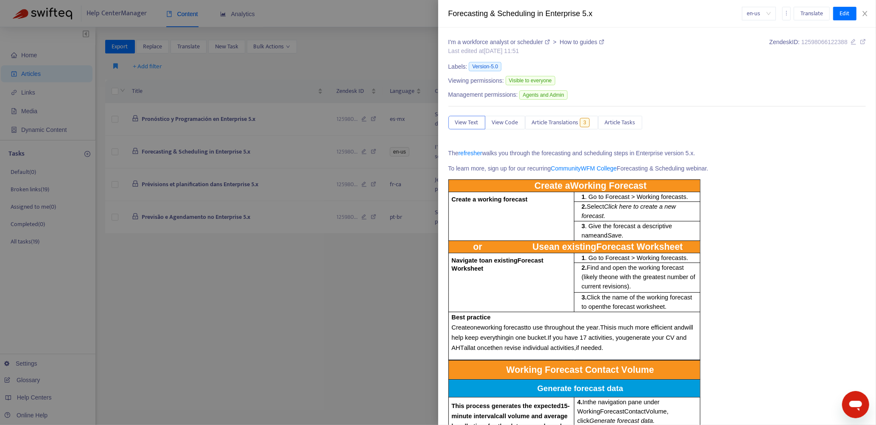
click at [346, 322] on div at bounding box center [438, 212] width 876 height 425
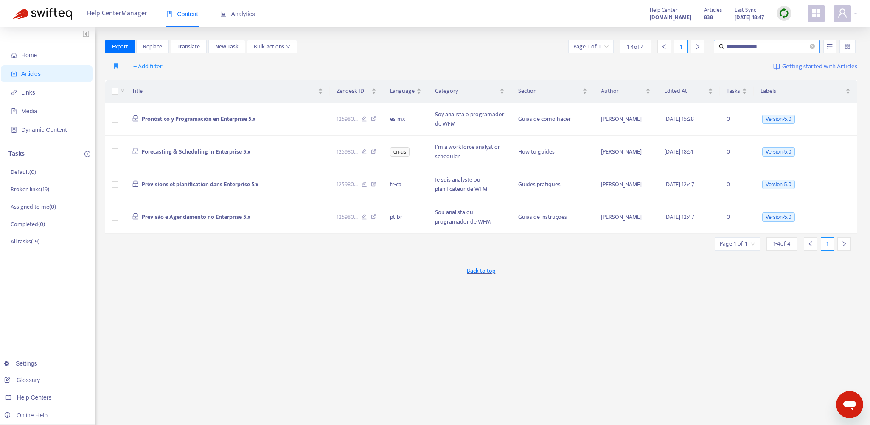
click at [816, 46] on span "**********" at bounding box center [767, 47] width 106 height 14
click at [813, 46] on icon "close-circle" at bounding box center [812, 46] width 5 height 5
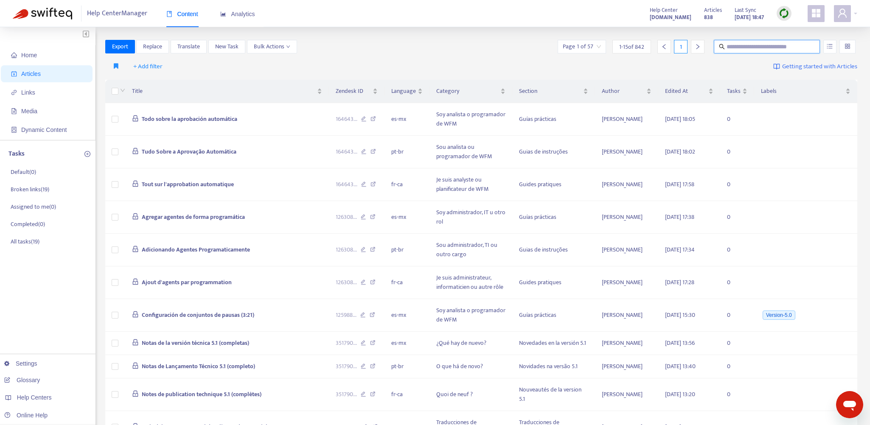
click at [742, 48] on input "text" at bounding box center [767, 46] width 81 height 9
paste input "**********"
type input "**********"
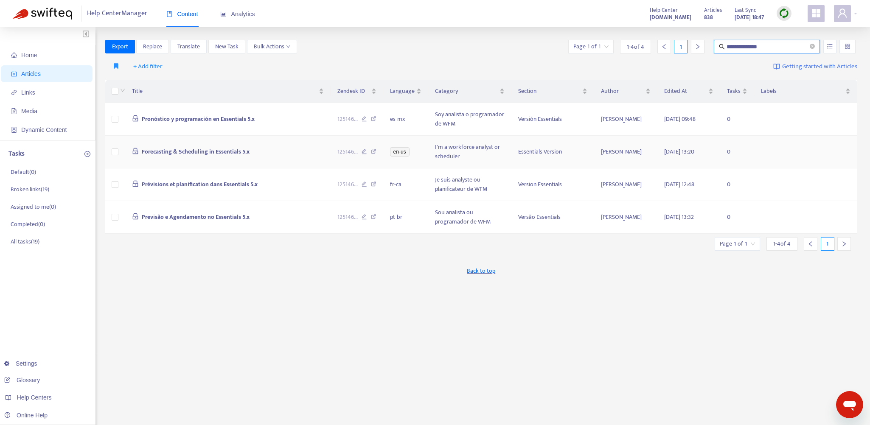
click at [322, 159] on td "Forecasting & Scheduling in Essentials 5.x" at bounding box center [227, 152] width 205 height 33
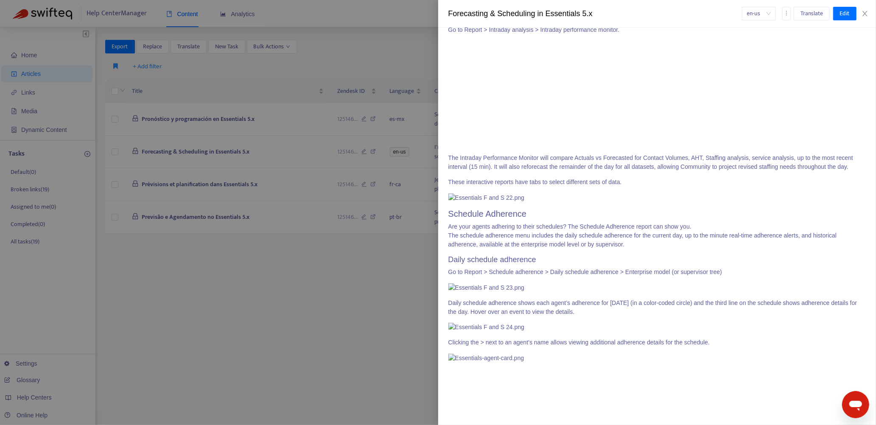
scroll to position [4272, 0]
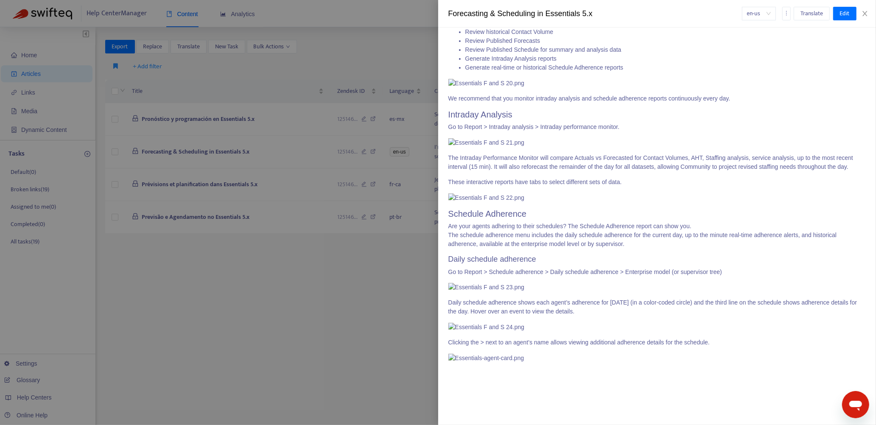
click at [470, 338] on p "Clicking the > next to an agent’s name allows viewing additional adherence deta…" at bounding box center [658, 342] width 418 height 9
drag, startPoint x: 470, startPoint y: 171, endPoint x: 511, endPoint y: 171, distance: 41.2
click at [511, 338] on p "Clicking the > next to an agent’s name allows viewing additional adherence deta…" at bounding box center [658, 342] width 418 height 9
click at [466, 338] on p "Clicking the > next to an agent’s name allows viewing additional adherence deta…" at bounding box center [658, 342] width 418 height 9
drag, startPoint x: 447, startPoint y: 171, endPoint x: 515, endPoint y: 171, distance: 67.5
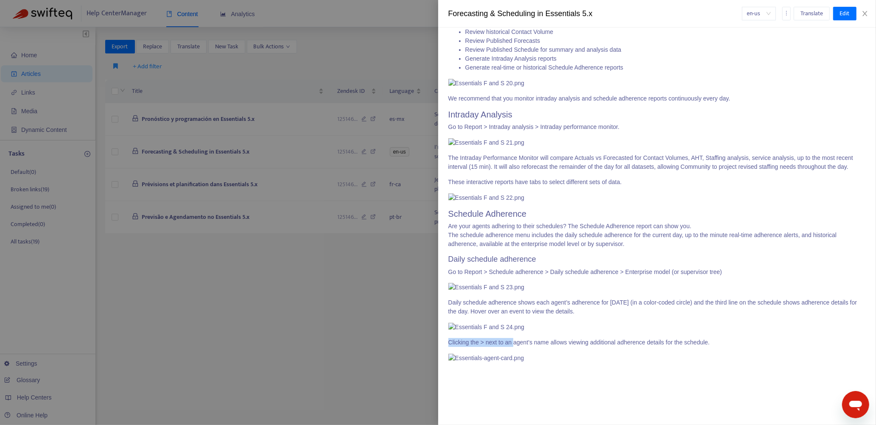
click at [515, 171] on div "I'm a workforce analyst or scheduler > Essentials Version Last edited at [DATE]…" at bounding box center [657, 227] width 438 height 398
copy p "Clicking the > next to an"
click at [368, 301] on div at bounding box center [438, 212] width 876 height 425
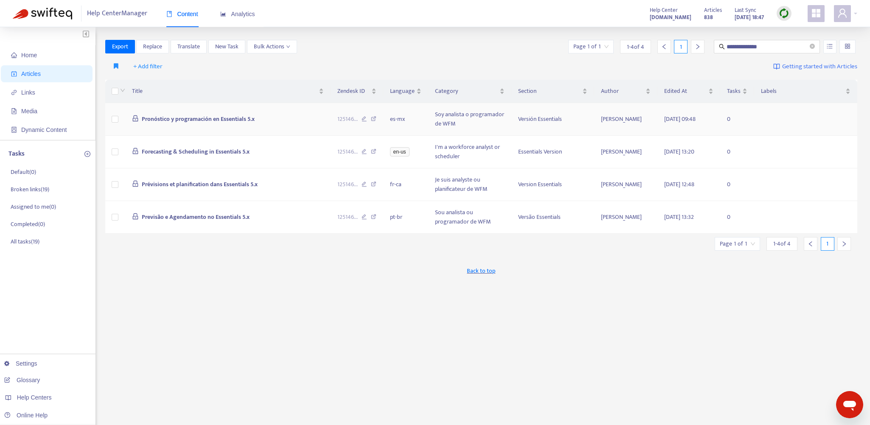
click at [376, 116] on icon at bounding box center [374, 120] width 6 height 8
click at [375, 184] on icon at bounding box center [374, 186] width 6 height 8
click at [372, 217] on icon at bounding box center [374, 218] width 6 height 8
click at [277, 152] on td "Forecasting & Scheduling in Essentials 5.x" at bounding box center [227, 152] width 205 height 33
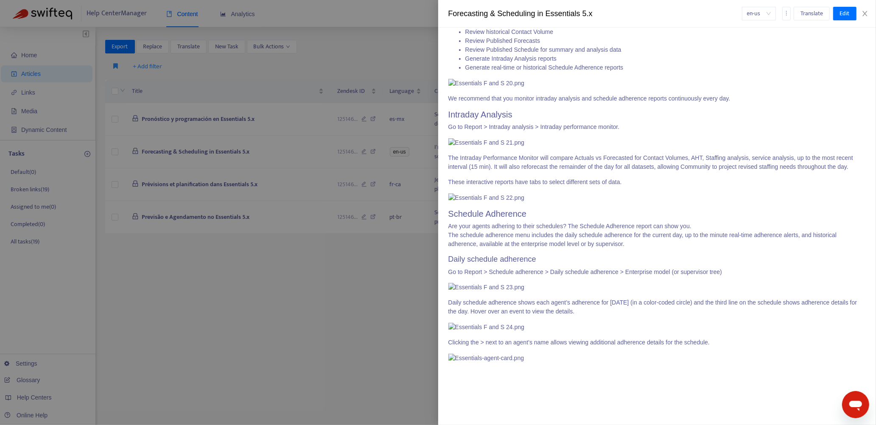
scroll to position [4215, 0]
click at [362, 267] on div at bounding box center [438, 212] width 876 height 425
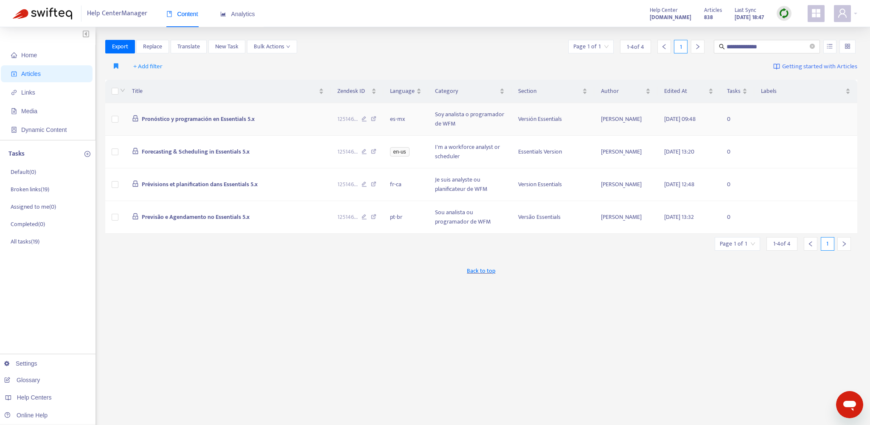
click at [304, 123] on td "Pronóstico y programación en Essentials 5.x" at bounding box center [227, 119] width 205 height 33
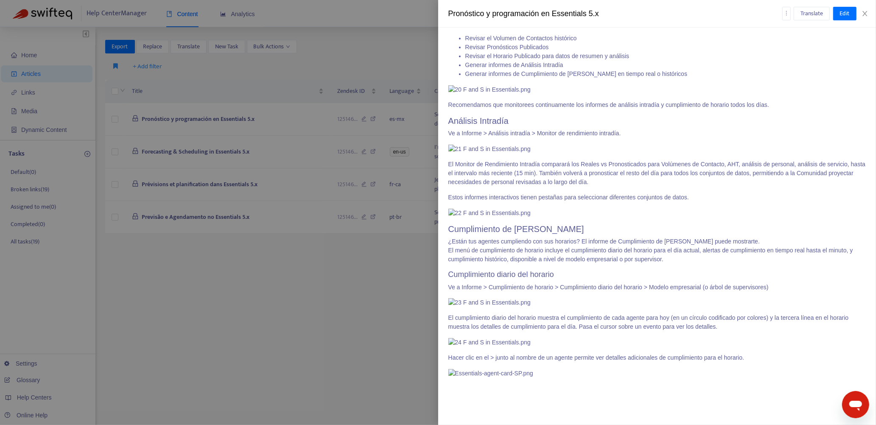
scroll to position [4507, 0]
click at [419, 52] on div at bounding box center [438, 212] width 876 height 425
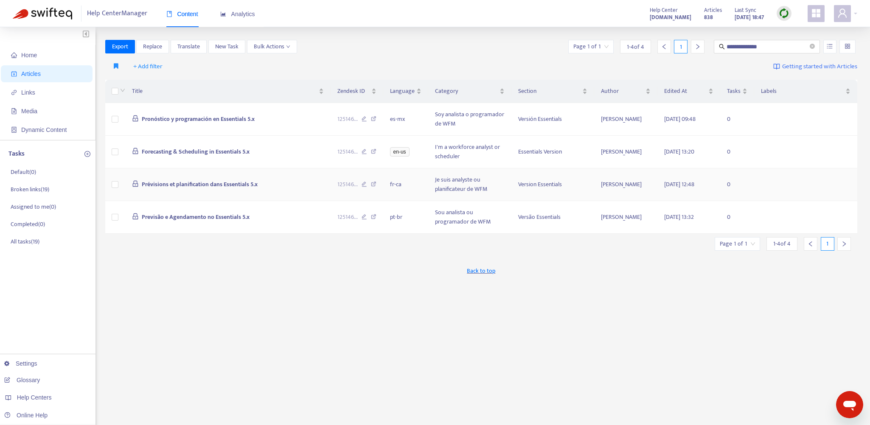
click at [293, 183] on td "Prévisions et planification dans Essentials 5.x" at bounding box center [227, 184] width 205 height 33
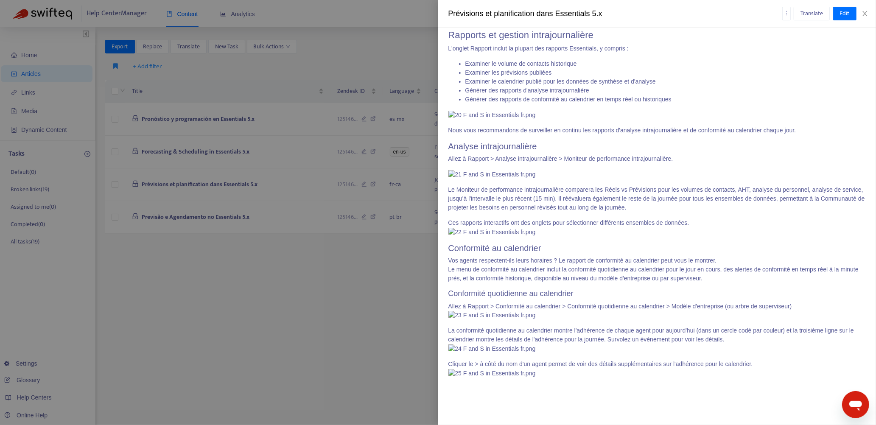
scroll to position [5285, 0]
click at [320, 301] on div at bounding box center [438, 212] width 876 height 425
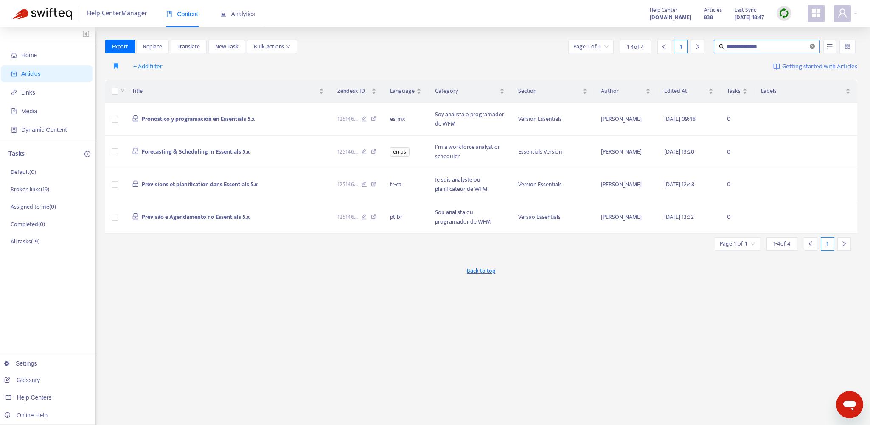
click at [814, 46] on icon "close-circle" at bounding box center [812, 46] width 5 height 5
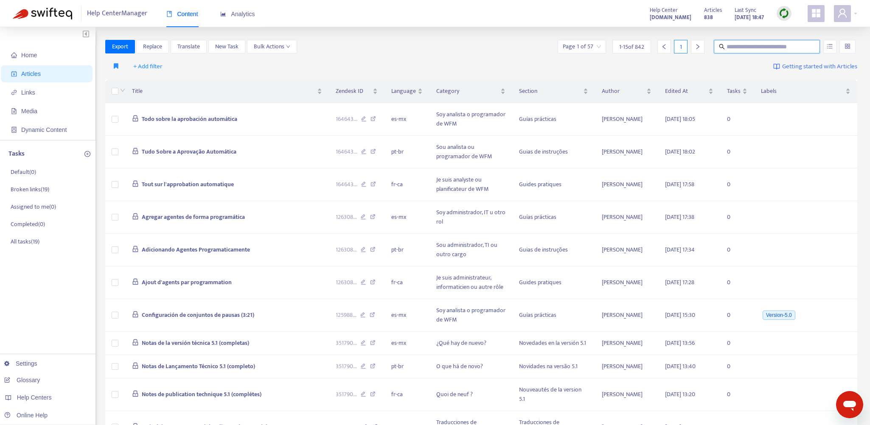
paste input "**********"
type input "**********"
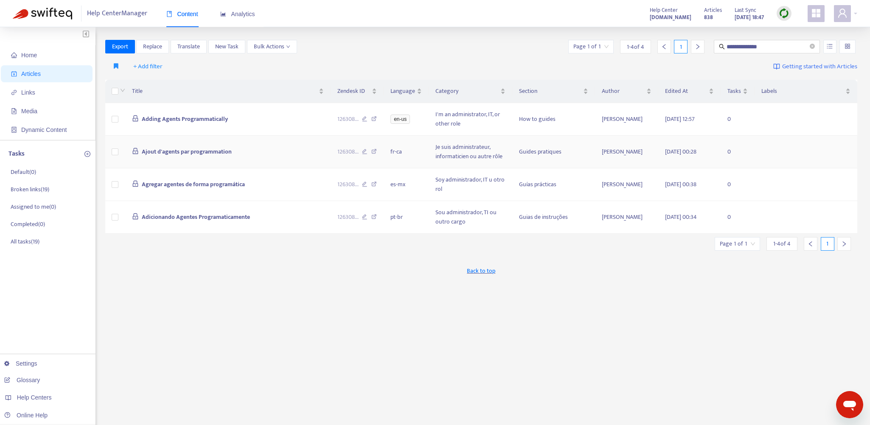
click at [312, 154] on td "Ajout d'agents par programmation" at bounding box center [227, 152] width 205 height 33
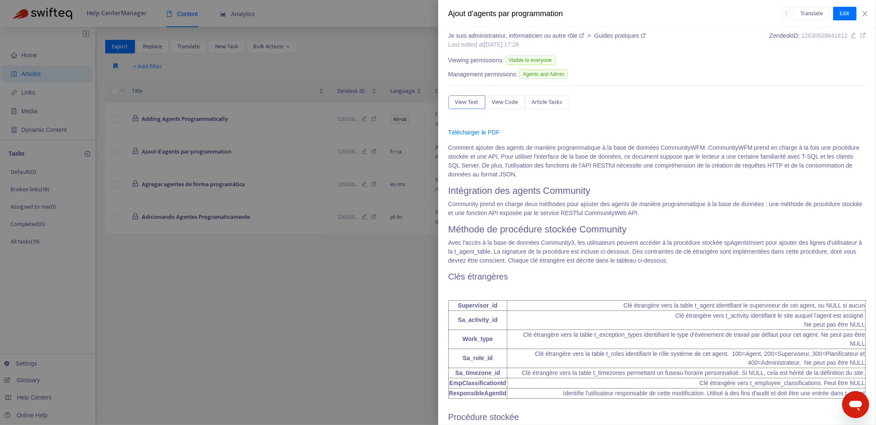
scroll to position [0, 0]
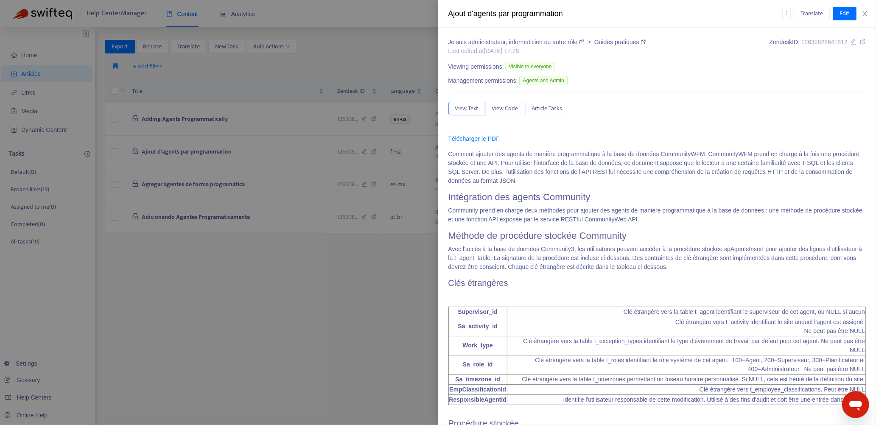
click at [385, 269] on div at bounding box center [438, 212] width 876 height 425
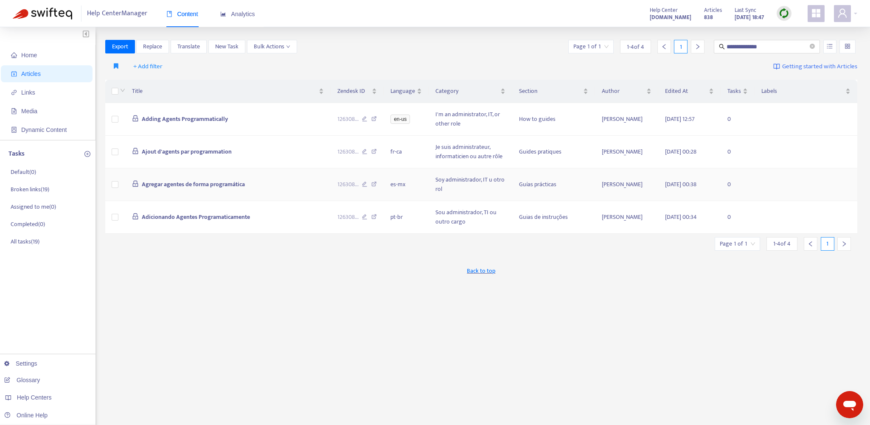
click at [302, 188] on td "Agregar agentes de forma programática" at bounding box center [227, 184] width 205 height 33
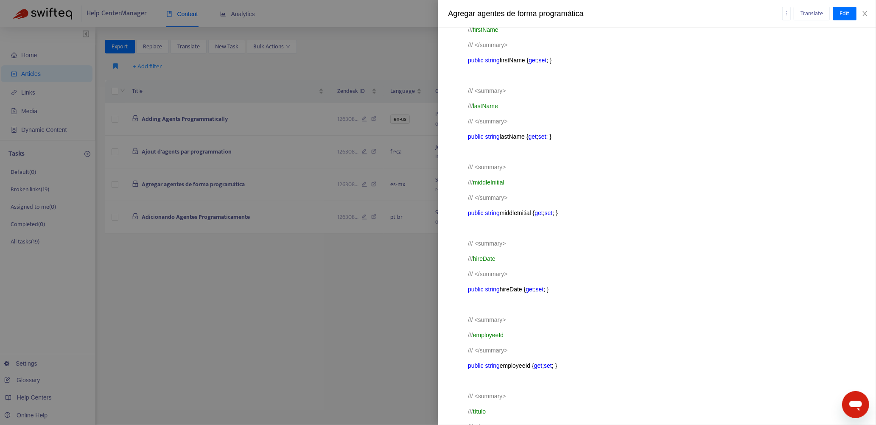
scroll to position [2080, 0]
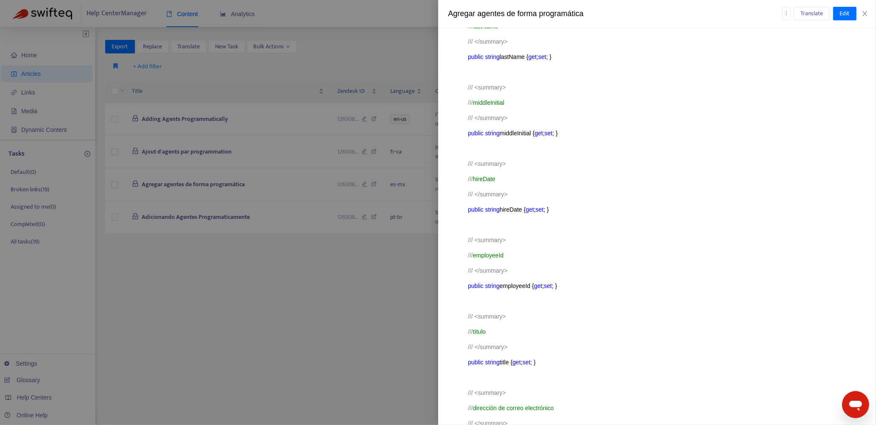
click at [324, 267] on div at bounding box center [438, 212] width 876 height 425
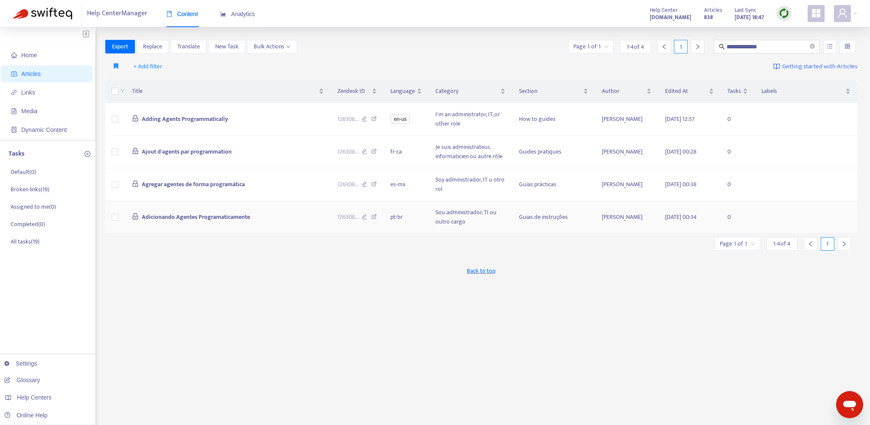
click at [308, 217] on td "Adicionando Agentes Programaticamente" at bounding box center [227, 217] width 205 height 33
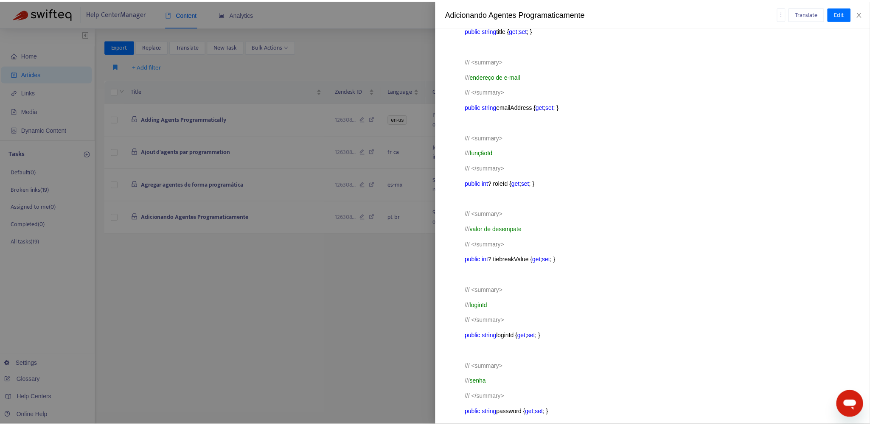
scroll to position [2675, 0]
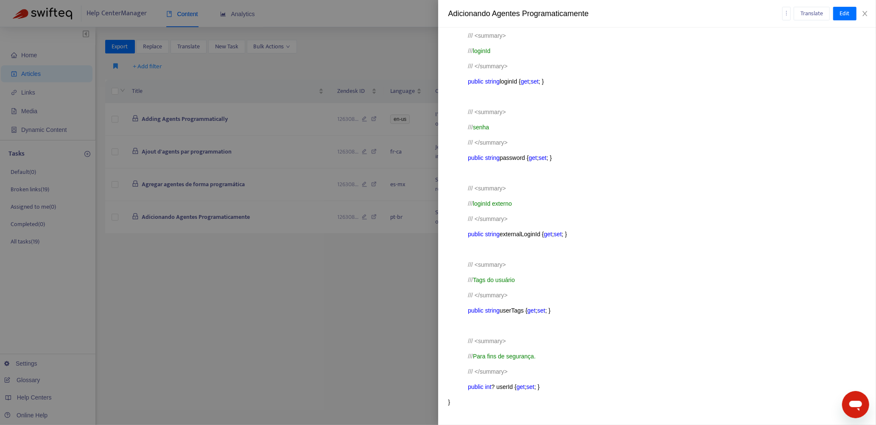
click at [365, 283] on div at bounding box center [438, 212] width 876 height 425
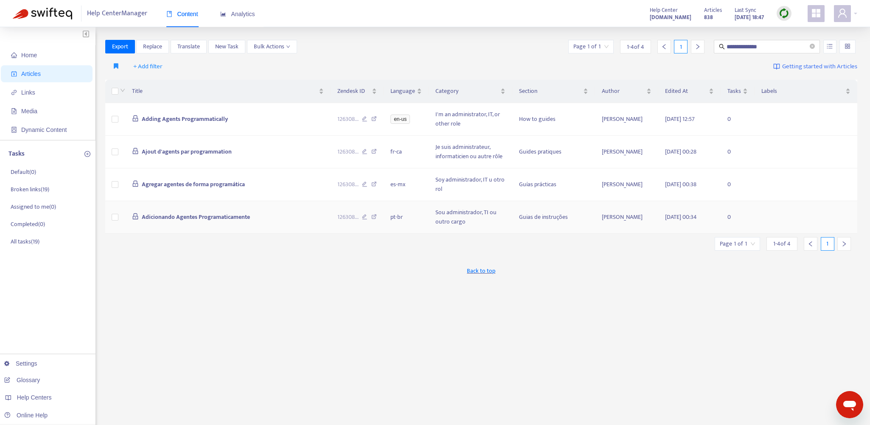
click at [276, 216] on td "Adicionando Agentes Programaticamente" at bounding box center [227, 217] width 205 height 33
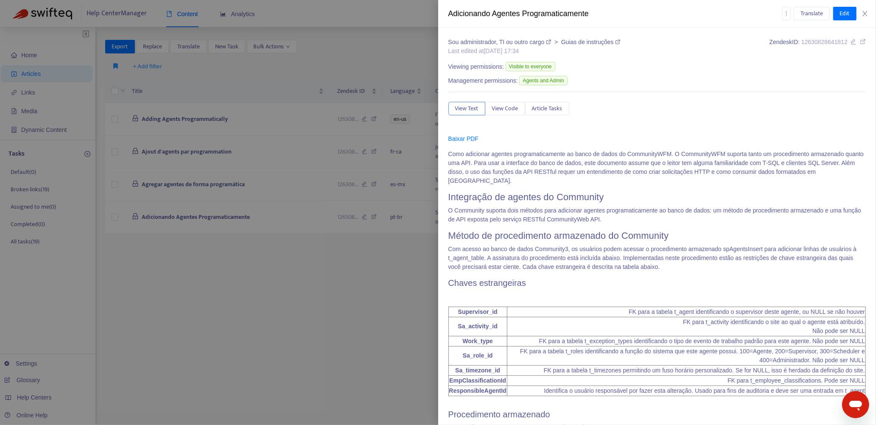
click at [257, 274] on div at bounding box center [438, 212] width 876 height 425
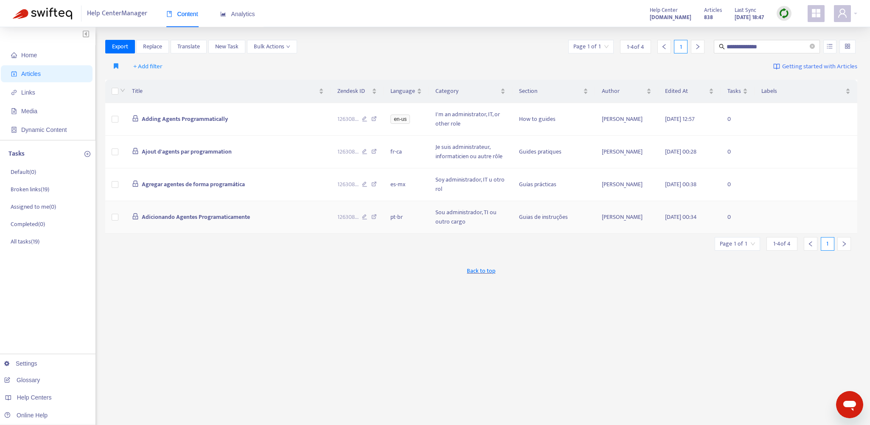
click at [375, 215] on icon at bounding box center [374, 218] width 6 height 8
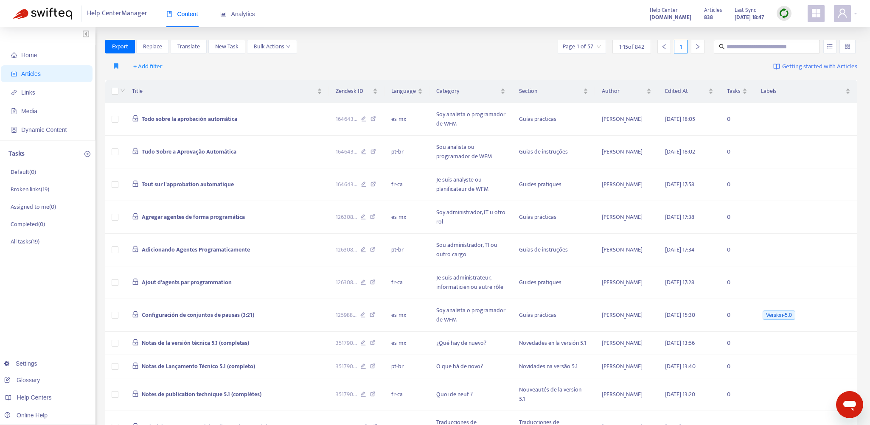
click at [786, 14] on img at bounding box center [784, 13] width 11 height 11
click at [793, 30] on link "Quick Sync" at bounding box center [802, 31] width 36 height 10
